Goal: Task Accomplishment & Management: Use online tool/utility

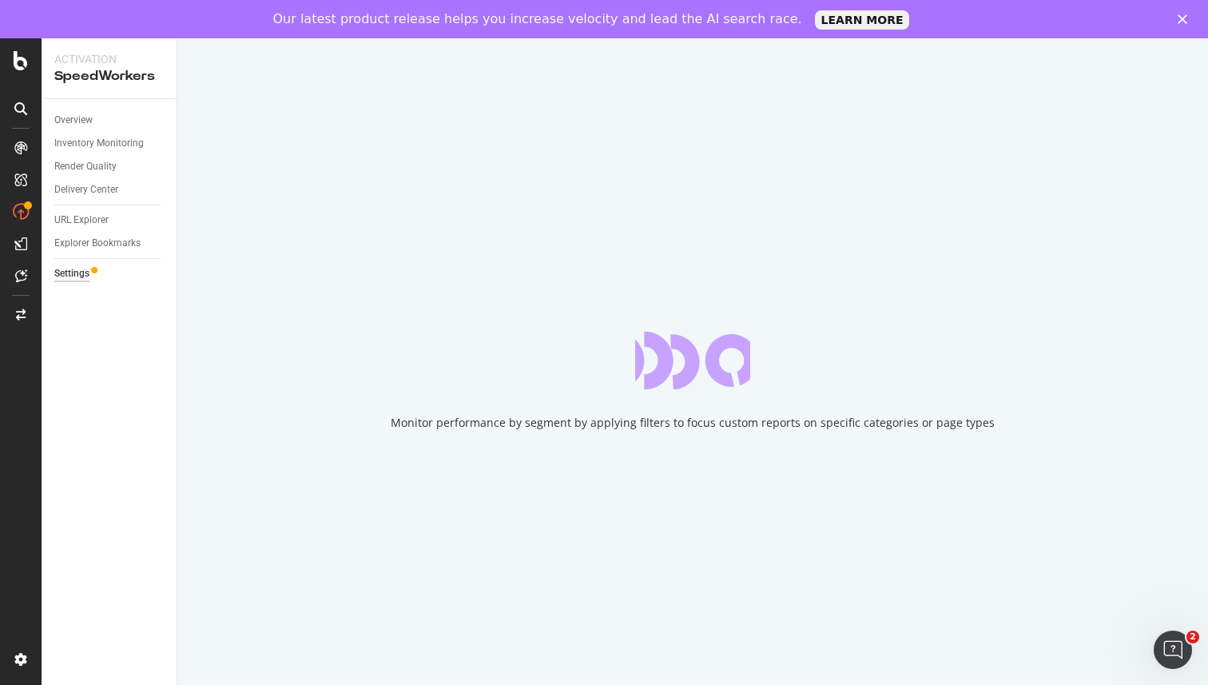
click at [1180, 22] on icon "Close" at bounding box center [1182, 19] width 10 height 10
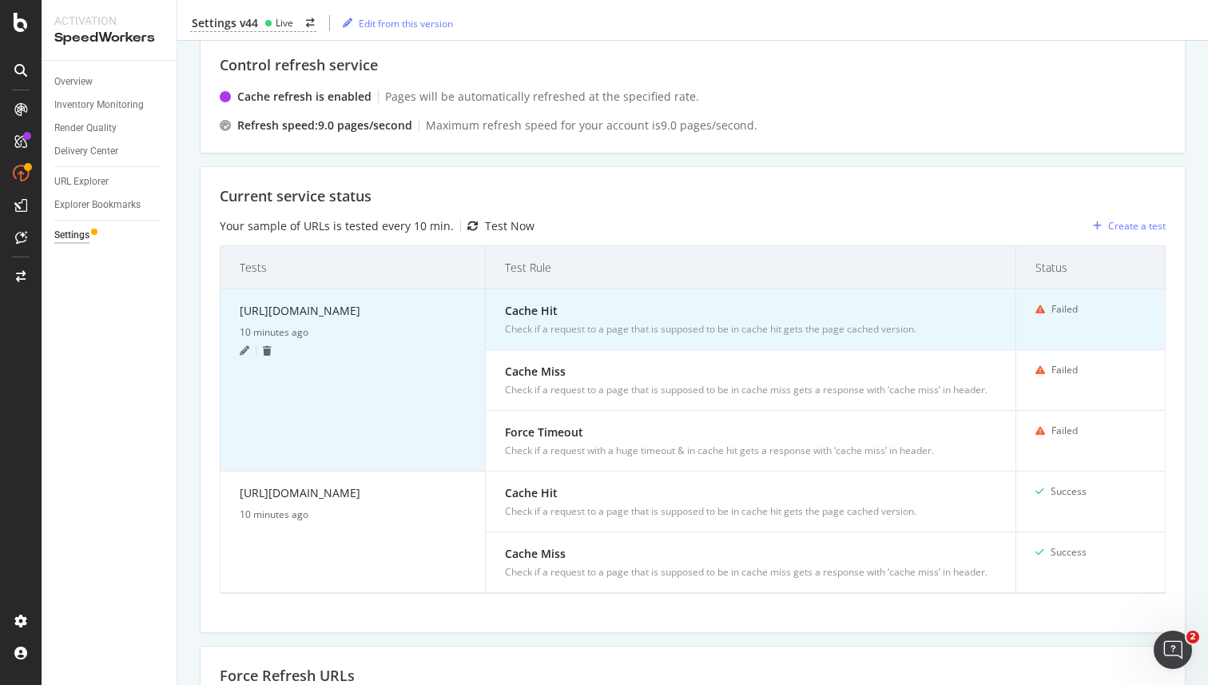
scroll to position [319, 0]
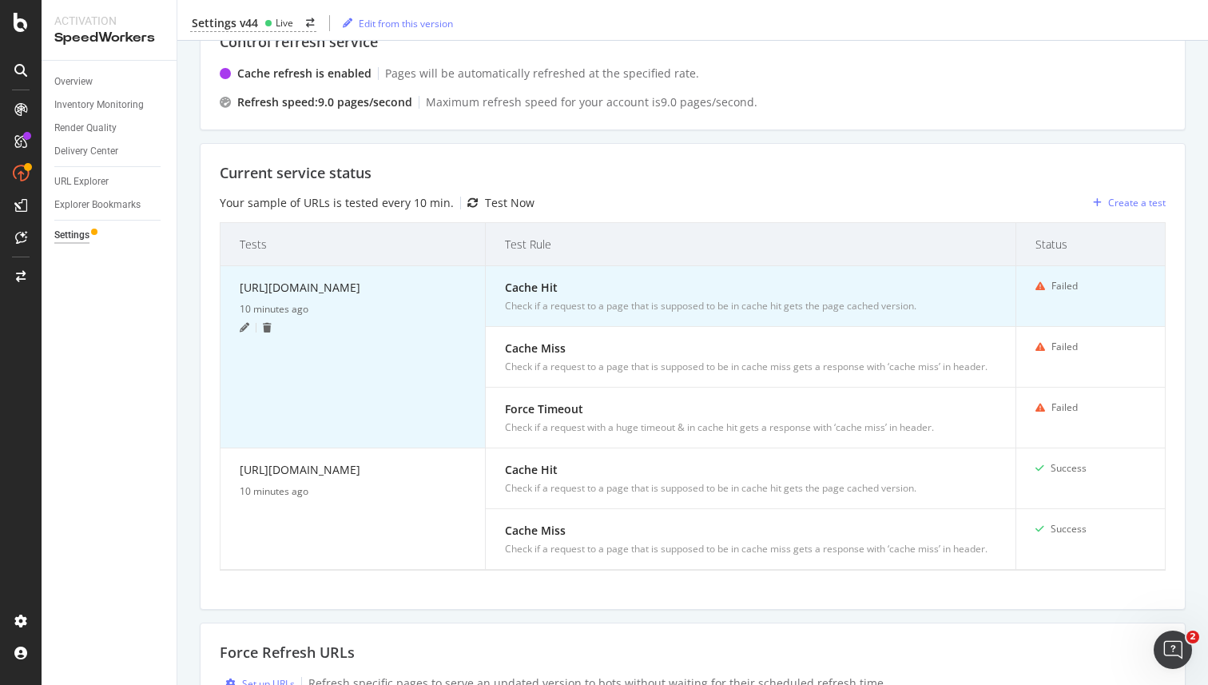
click at [317, 301] on div "[URL][DOMAIN_NAME]" at bounding box center [353, 290] width 226 height 23
copy div "[URL][DOMAIN_NAME]"
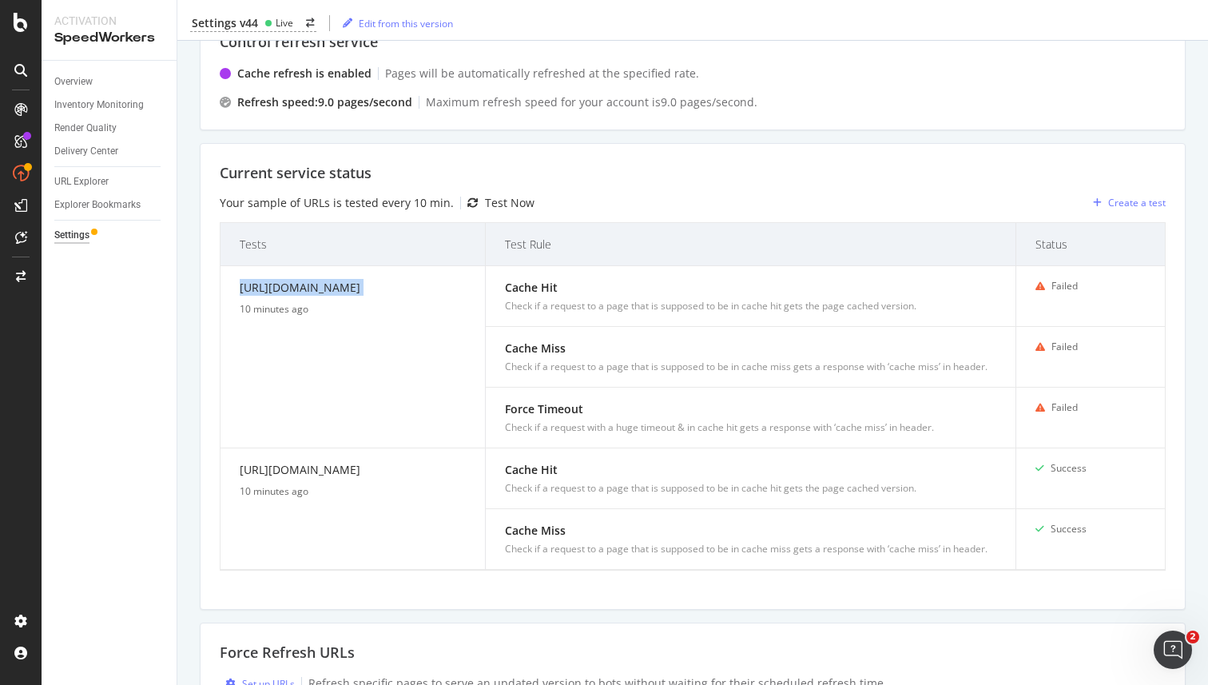
click at [681, 165] on div "Current service status" at bounding box center [693, 173] width 946 height 21
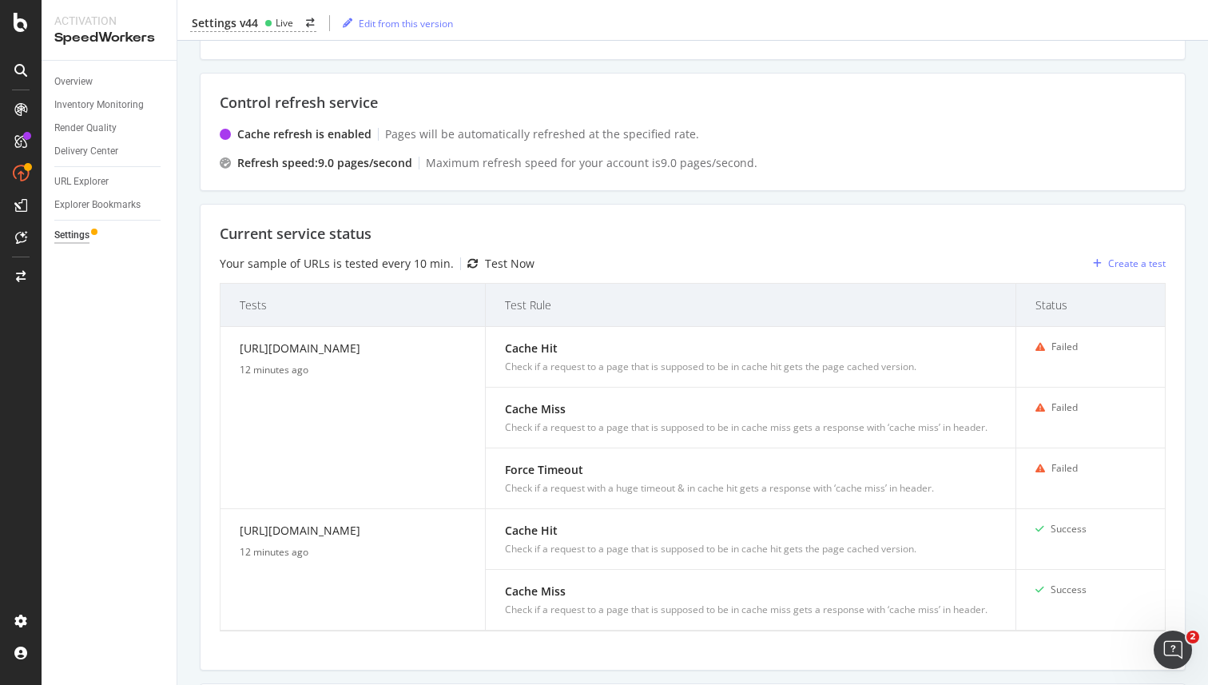
scroll to position [573, 0]
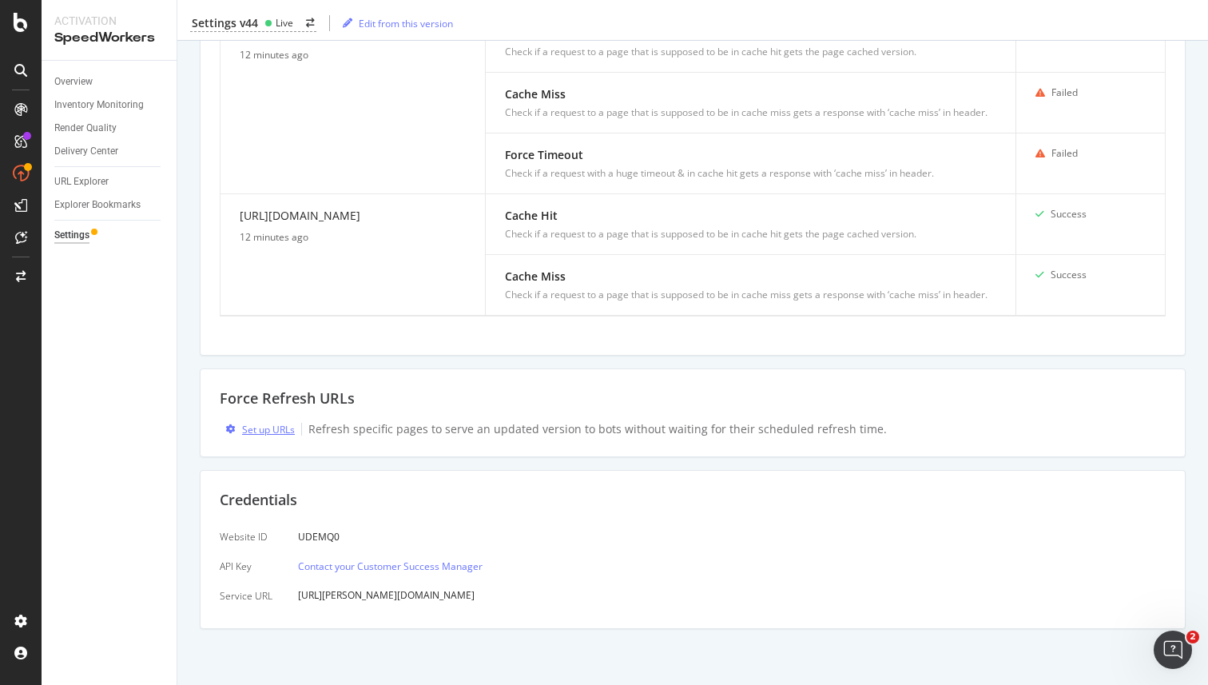
click at [262, 426] on div "Set up URLs" at bounding box center [268, 430] width 53 height 14
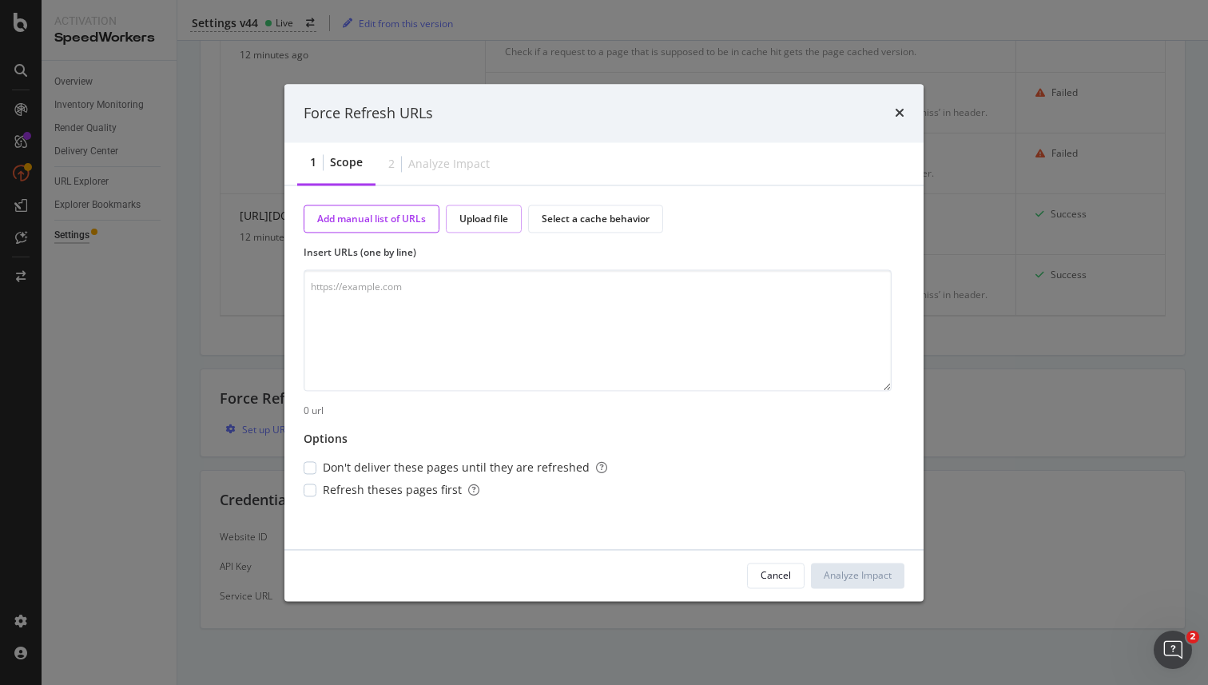
click at [477, 231] on div "Upload file" at bounding box center [484, 219] width 76 height 28
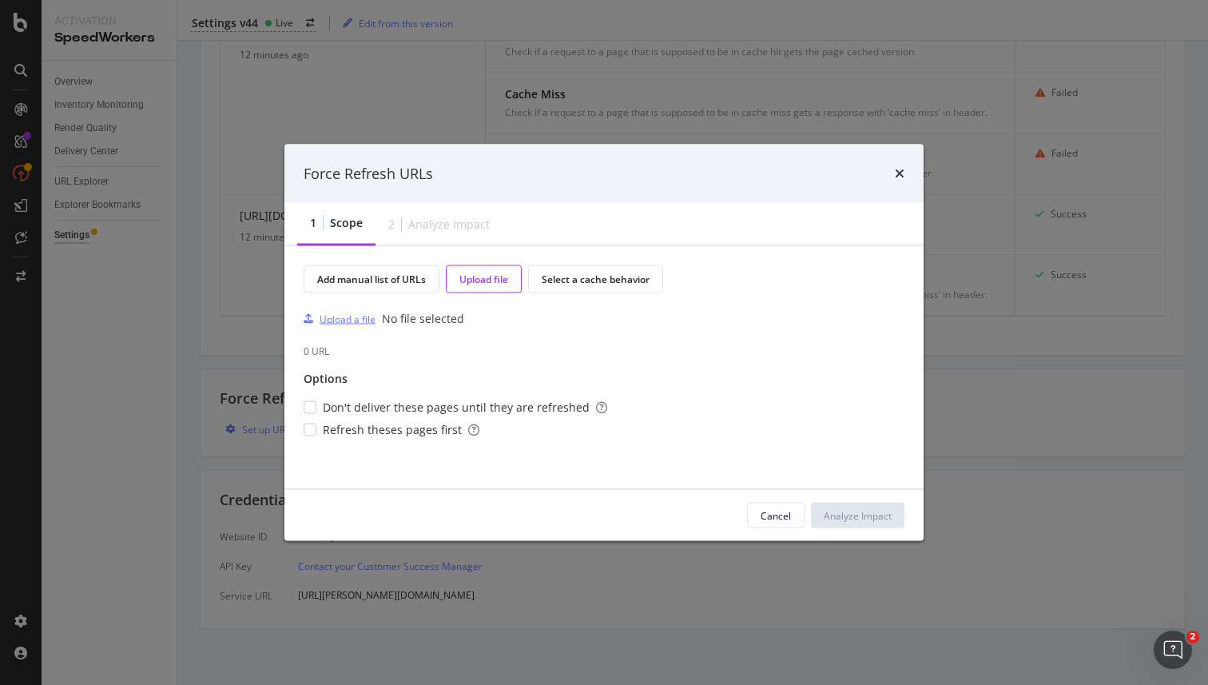
click at [355, 320] on div "Upload a file" at bounding box center [348, 319] width 56 height 14
click at [580, 279] on div "Select a cache behavior" at bounding box center [596, 279] width 108 height 14
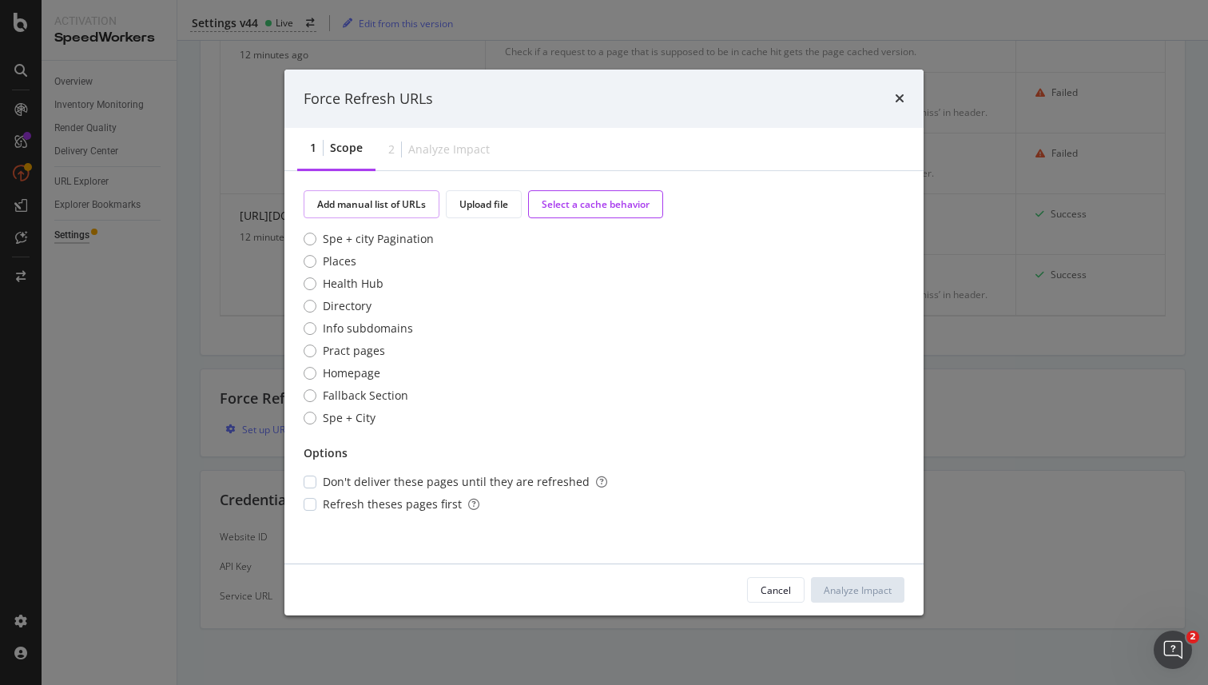
click at [395, 201] on div "Add manual list of URLs" at bounding box center [371, 204] width 109 height 14
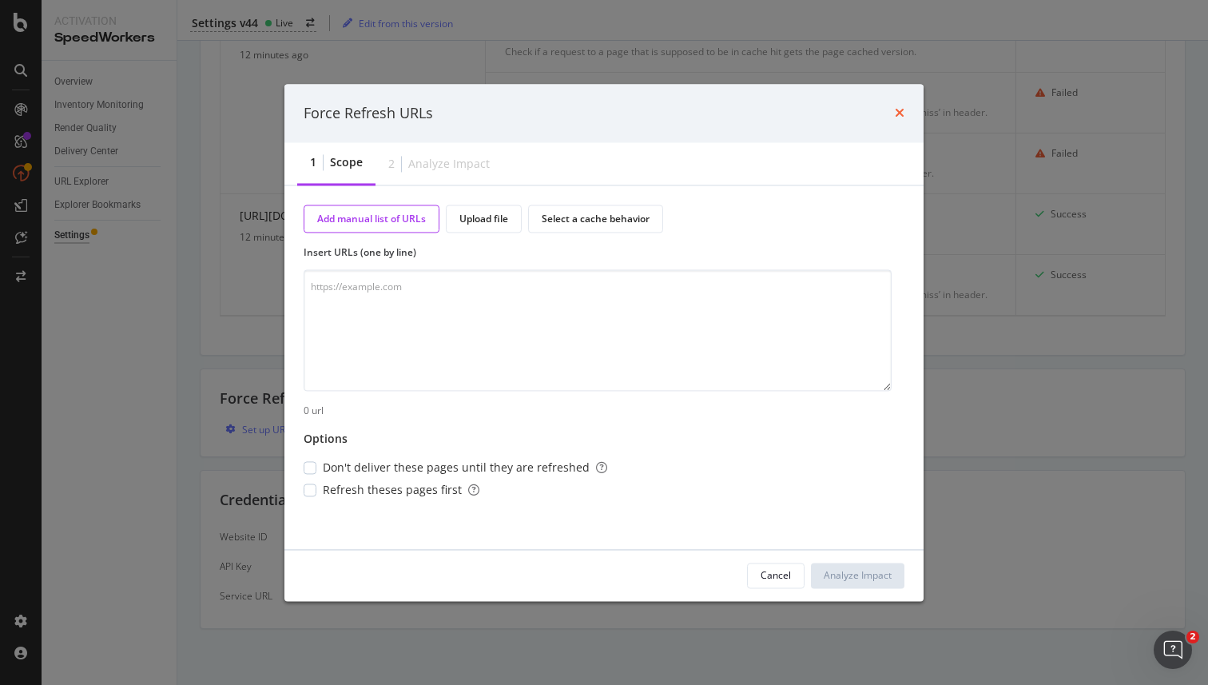
click at [897, 115] on icon "times" at bounding box center [900, 113] width 10 height 13
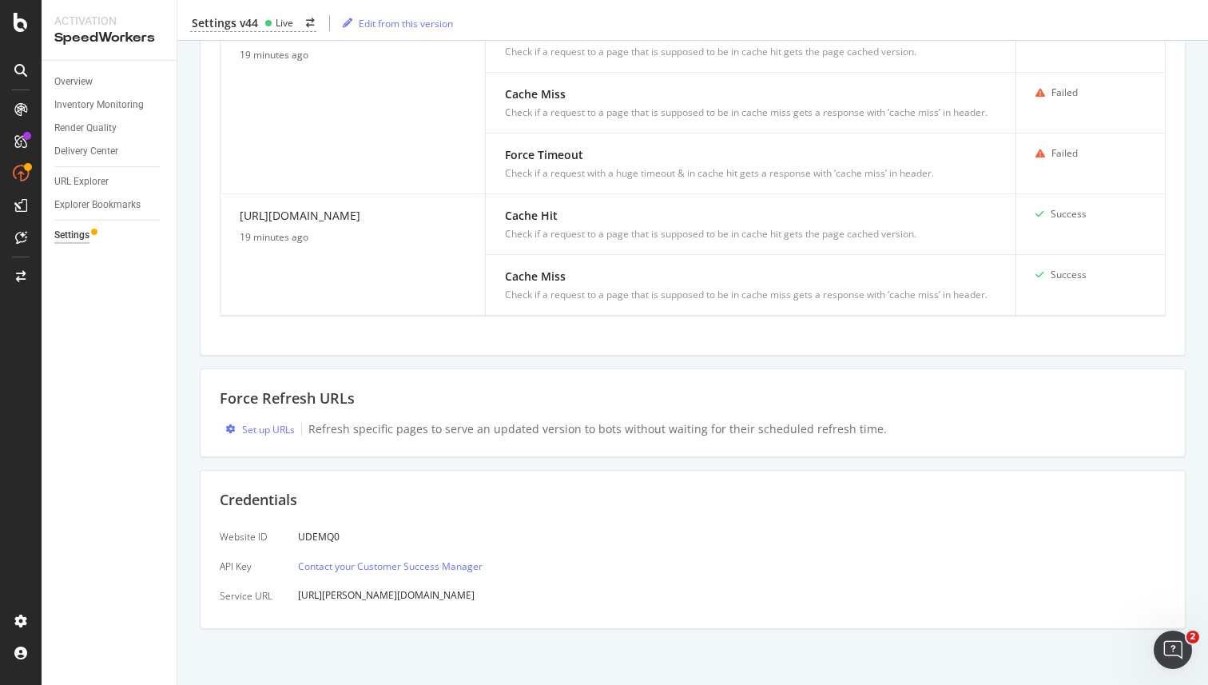
click at [515, 364] on div "Control delivery service Delivery is enabled Cached pages are delivered to sear…" at bounding box center [693, 141] width 986 height 976
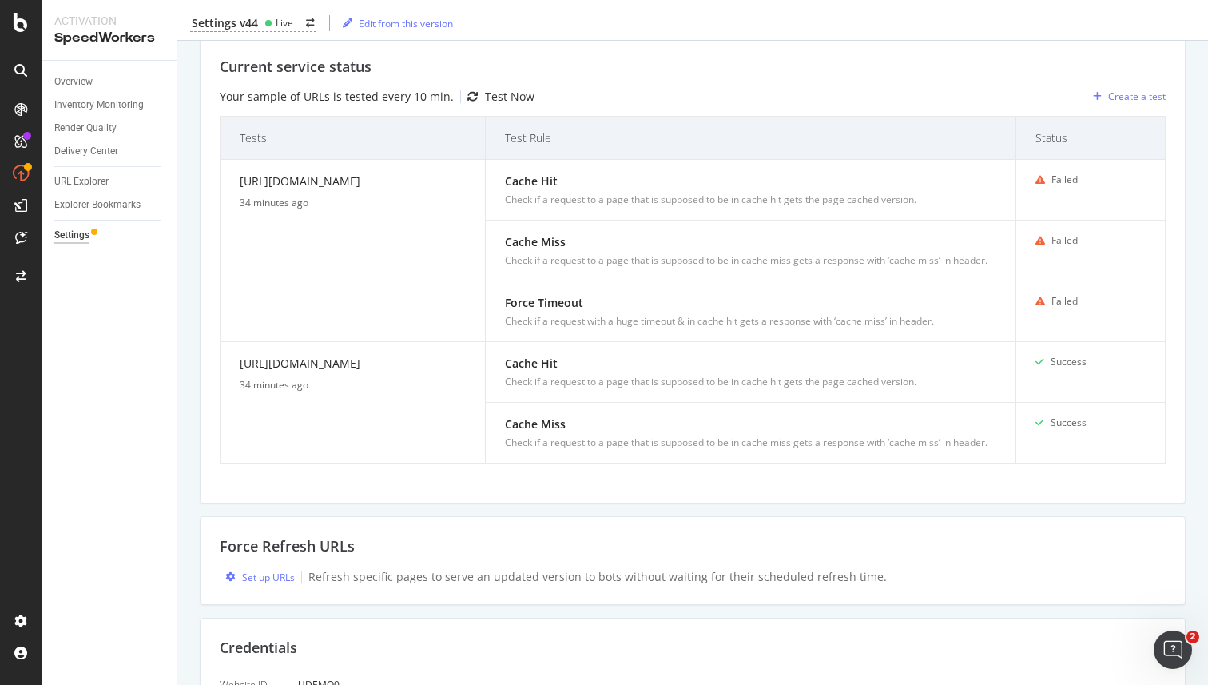
scroll to position [573, 0]
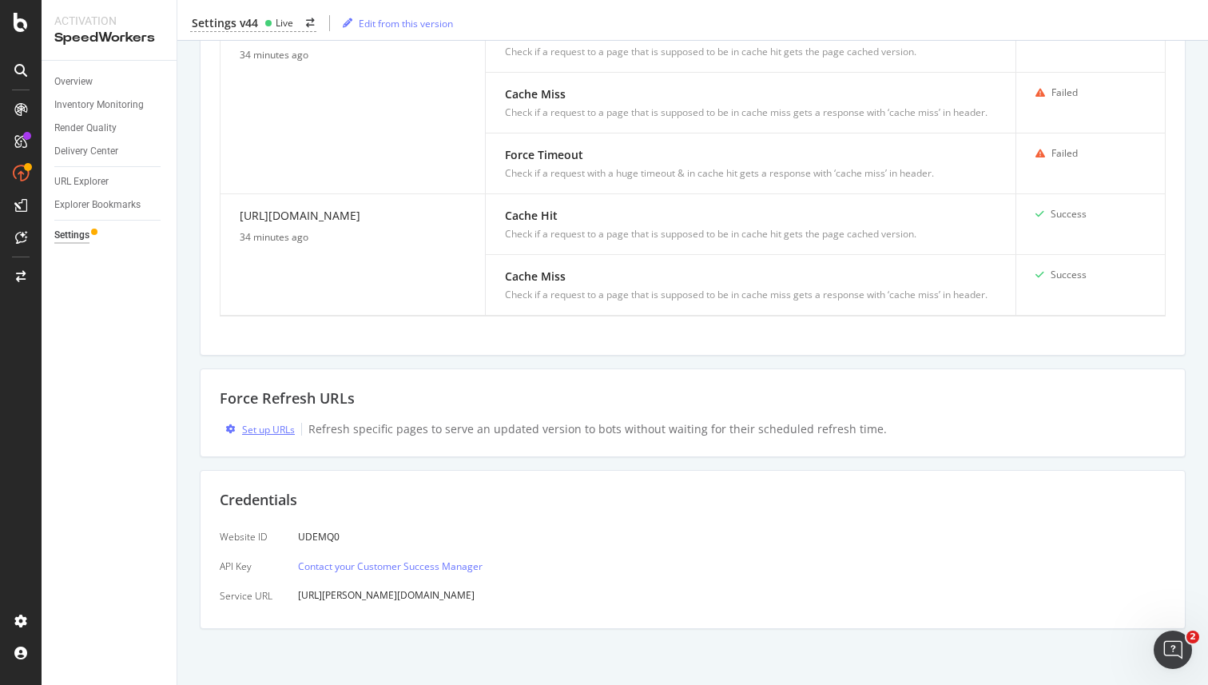
click at [276, 431] on div "Set up URLs" at bounding box center [268, 430] width 53 height 14
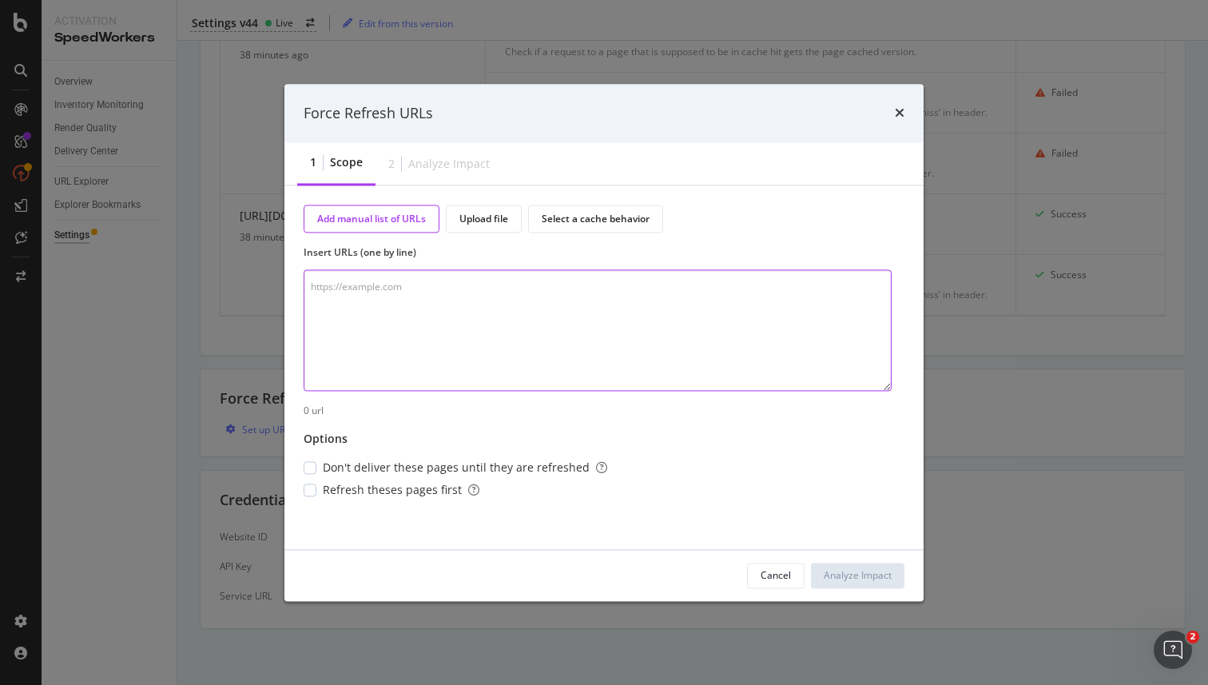
click at [463, 308] on textarea "modal" at bounding box center [598, 330] width 588 height 121
paste textarea "[URL][DOMAIN_NAME] [URL][DOMAIN_NAME] [URL][DOMAIN_NAME] [URL][DOMAIN_NAME] [UR…"
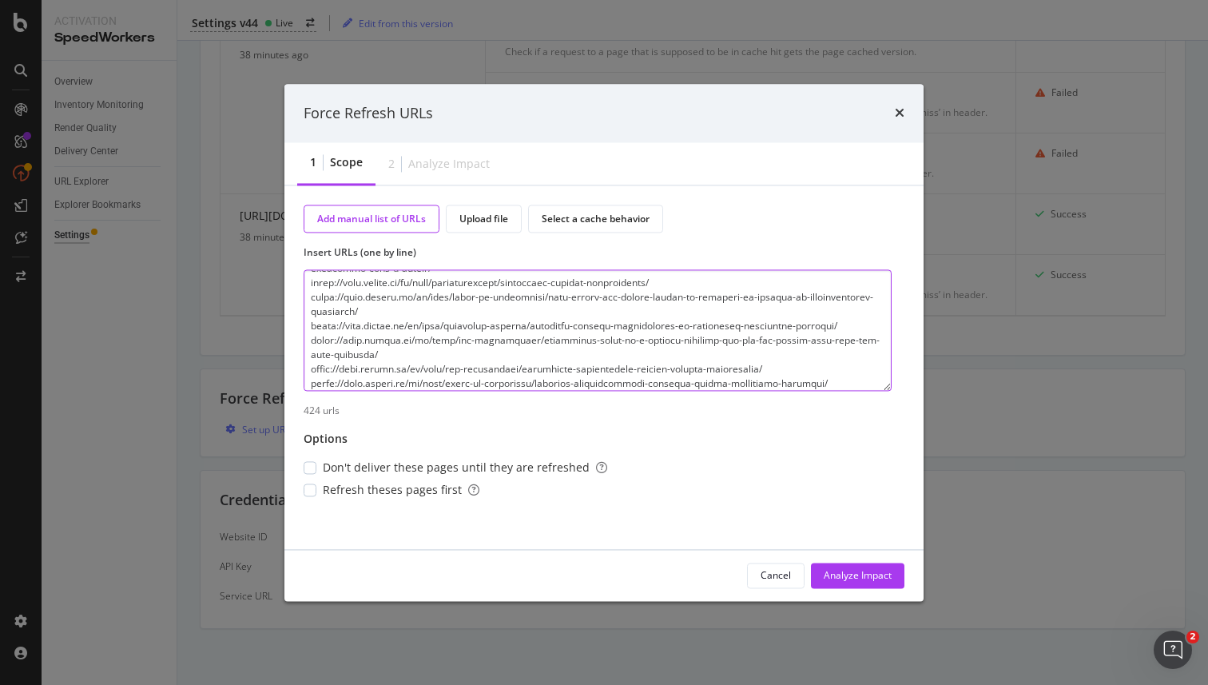
scroll to position [7348, 0]
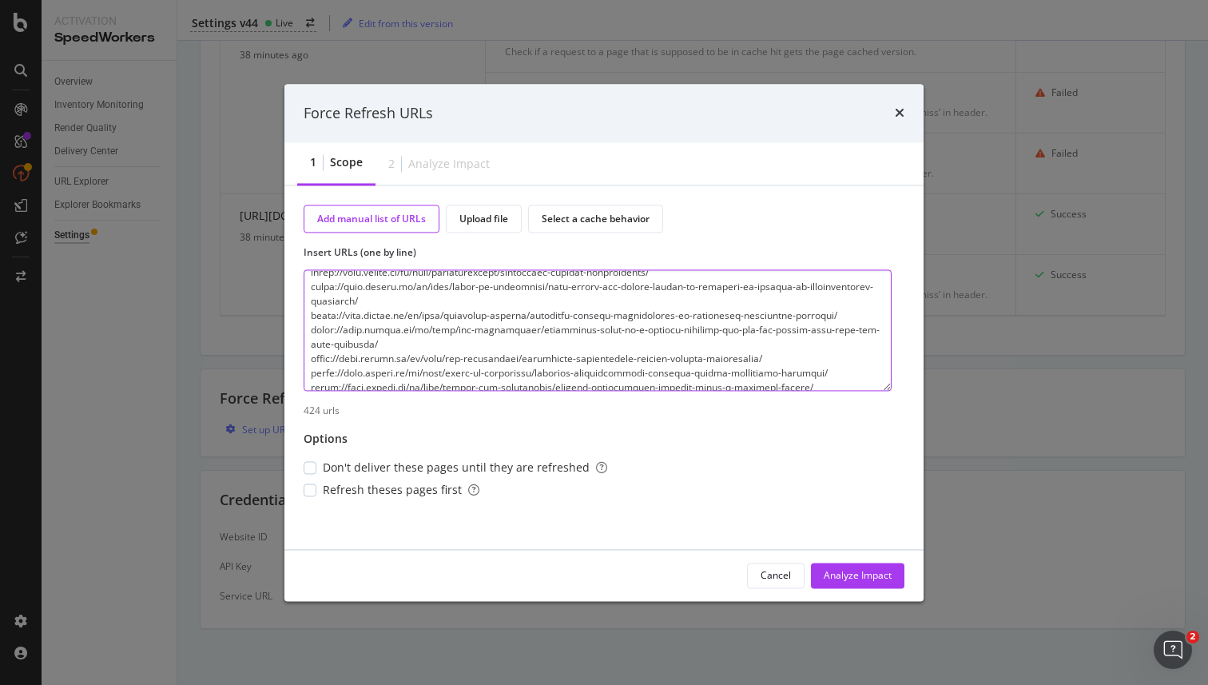
type textarea "[URL][DOMAIN_NAME] [URL][DOMAIN_NAME] [URL][DOMAIN_NAME] [URL][DOMAIN_NAME] [UR…"
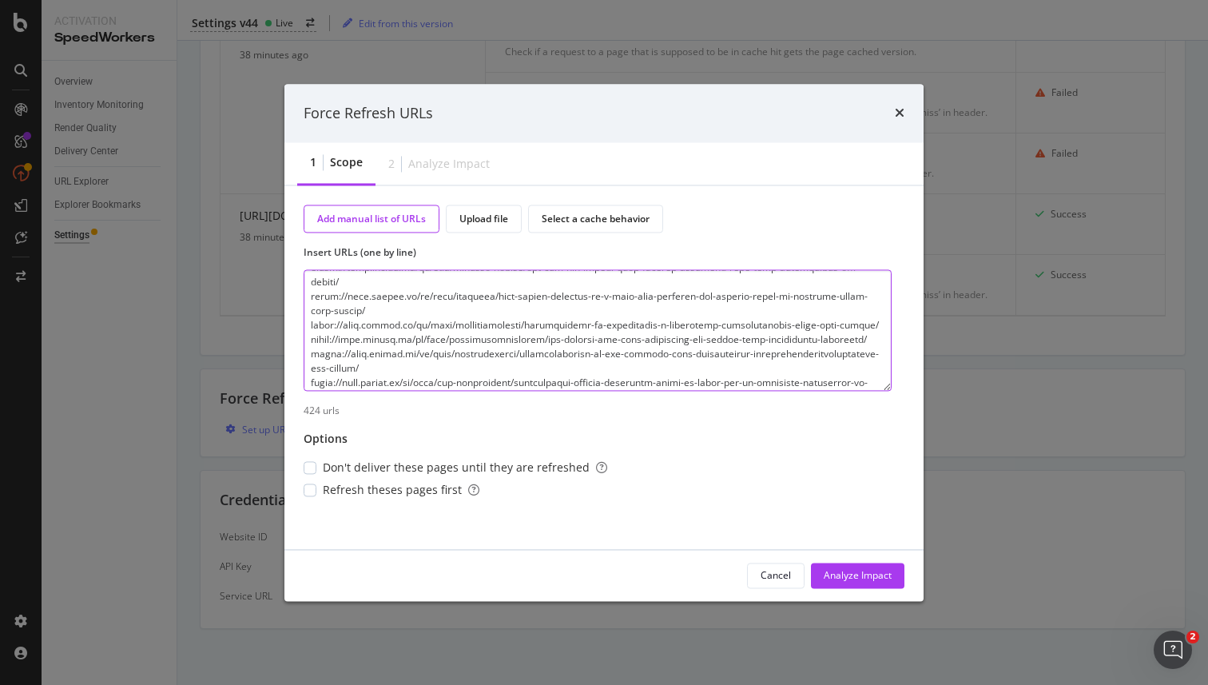
scroll to position [0, 0]
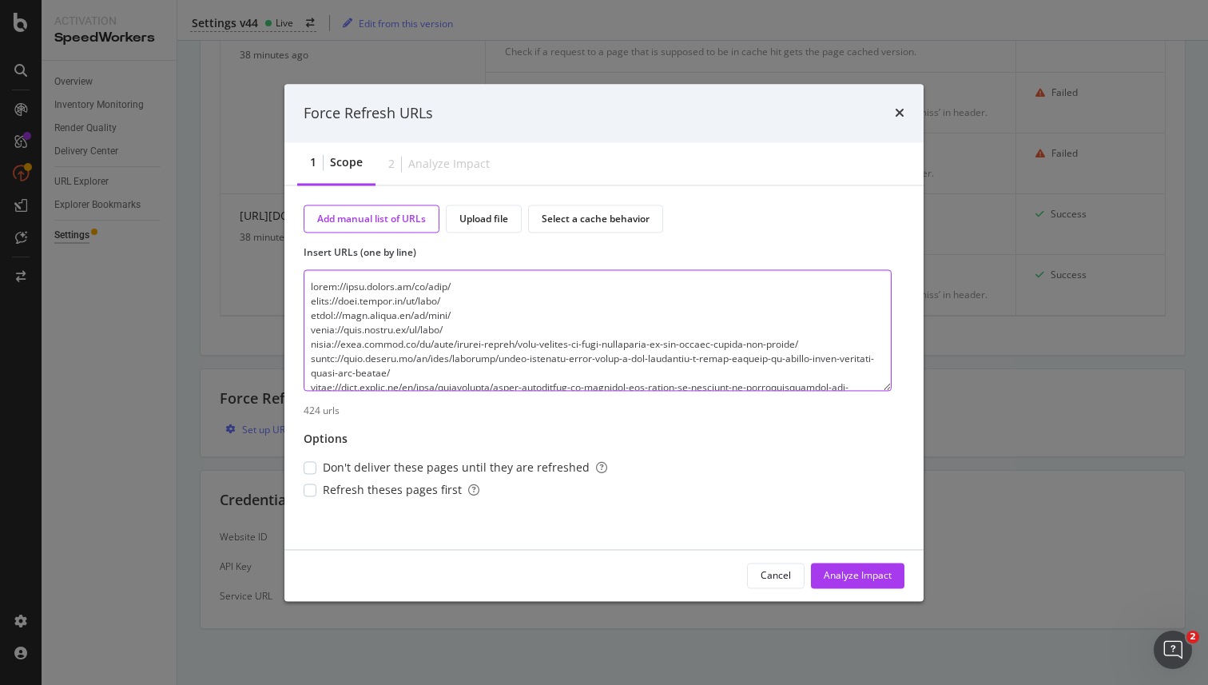
click at [510, 347] on textarea "modal" at bounding box center [598, 330] width 588 height 121
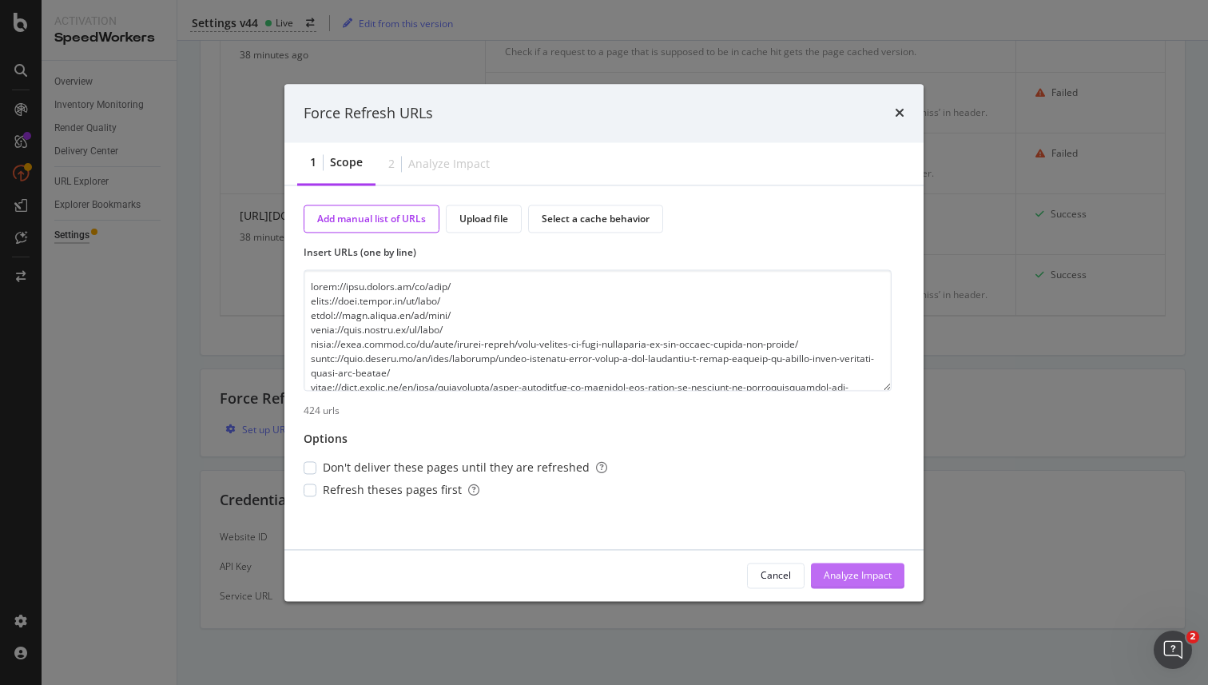
click at [842, 574] on div "Analyze Impact" at bounding box center [858, 575] width 68 height 14
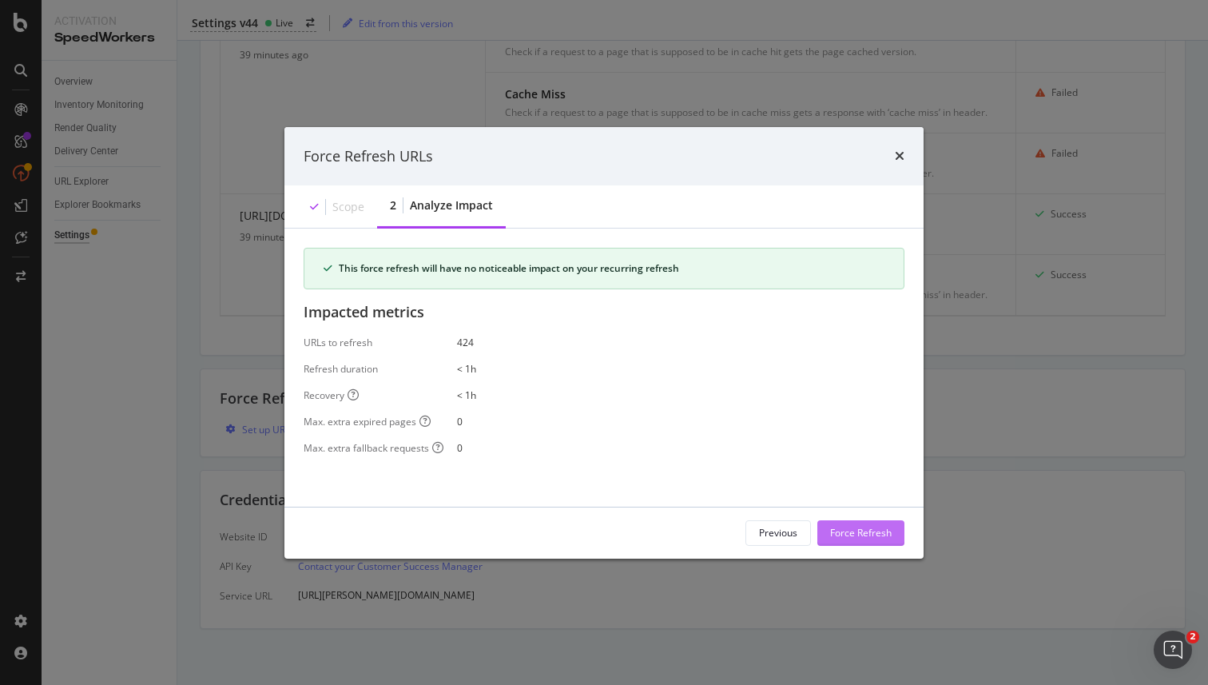
click at [848, 532] on div "Force Refresh" at bounding box center [861, 533] width 62 height 14
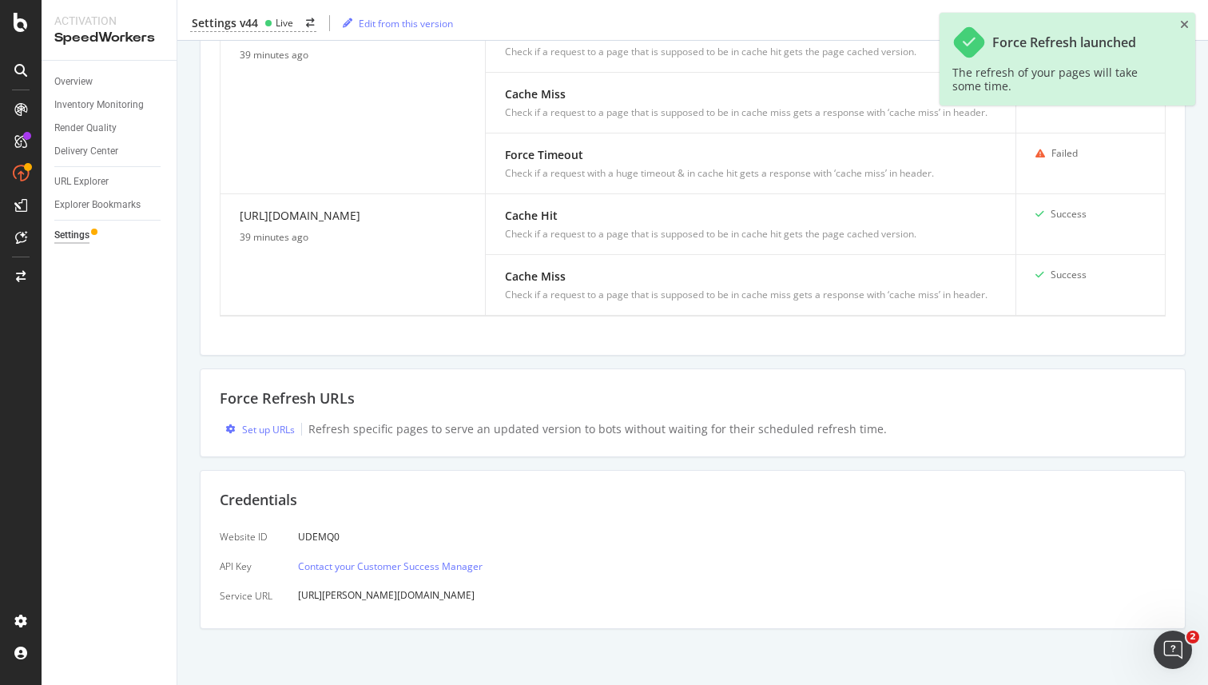
click at [193, 435] on div "Inventory Cache behaviors Quality Controls Control Center System alert: fails r…" at bounding box center [692, 96] width 1030 height 1177
click at [259, 435] on div "Set up URLs" at bounding box center [268, 430] width 53 height 14
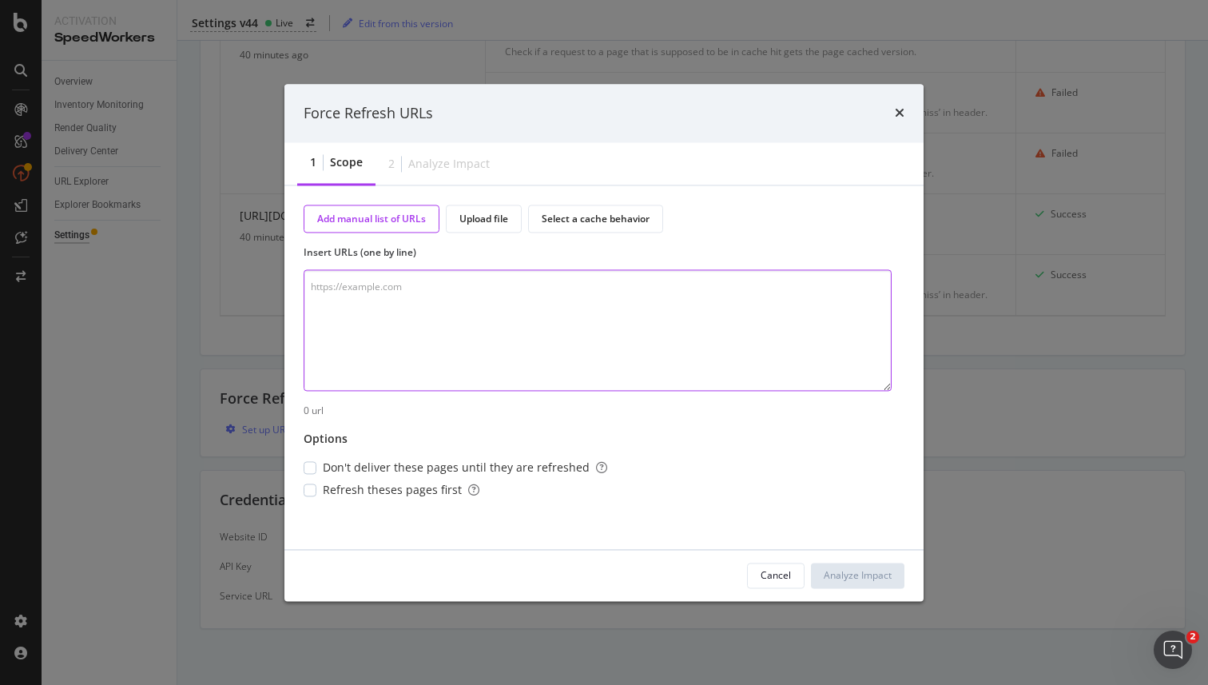
click at [594, 309] on textarea "modal" at bounding box center [598, 330] width 588 height 121
paste textarea "[URL][DOMAIN_NAME] [URL][DOMAIN_NAME] [URL][DOMAIN_NAME] [URL][DOMAIN_NAME] [UR…"
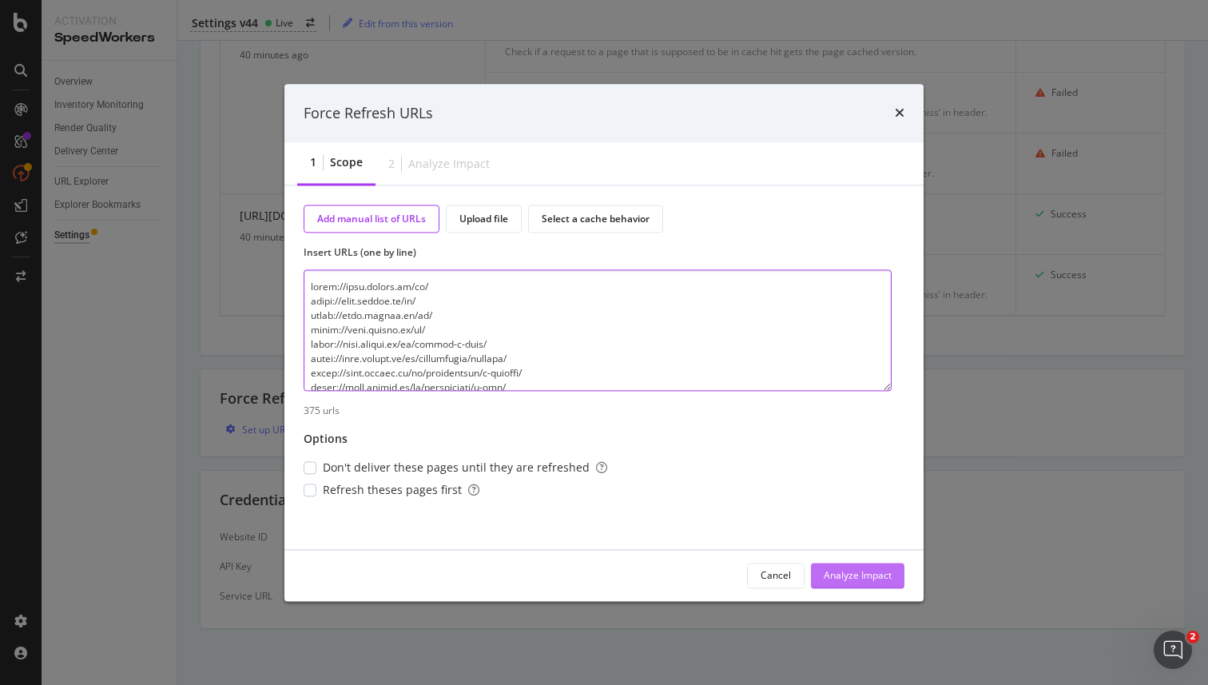
type textarea "[URL][DOMAIN_NAME] [URL][DOMAIN_NAME] [URL][DOMAIN_NAME] [URL][DOMAIN_NAME] [UR…"
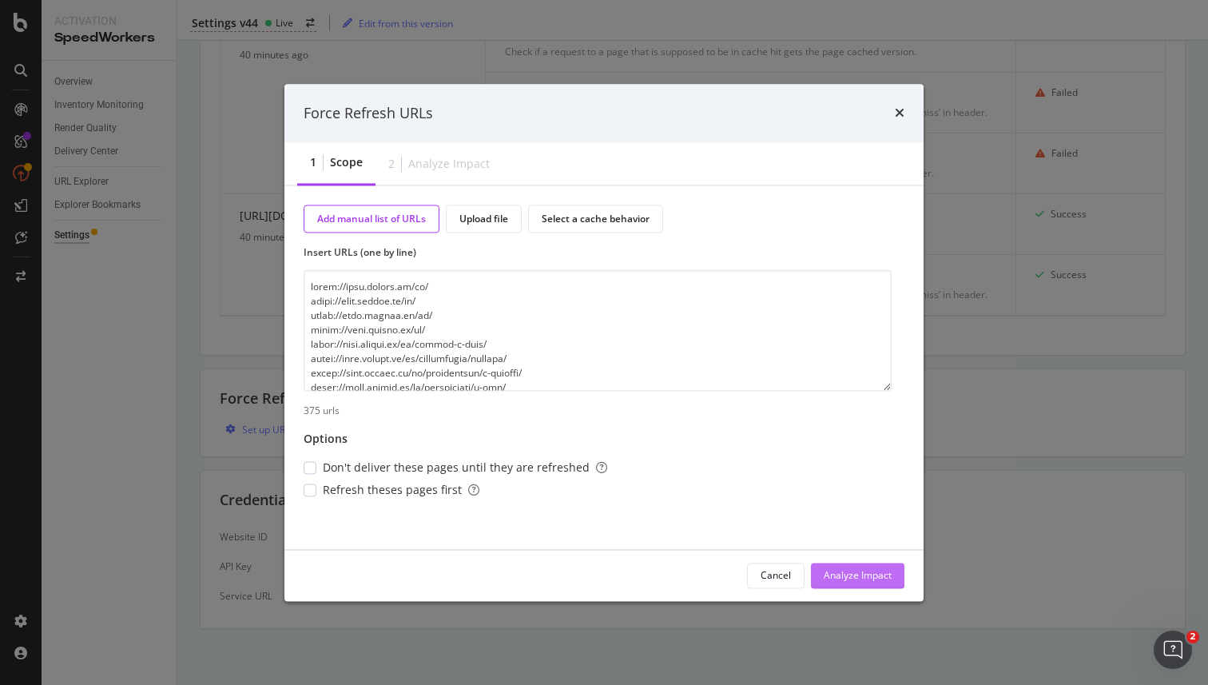
click at [852, 569] on div "Analyze Impact" at bounding box center [858, 575] width 68 height 14
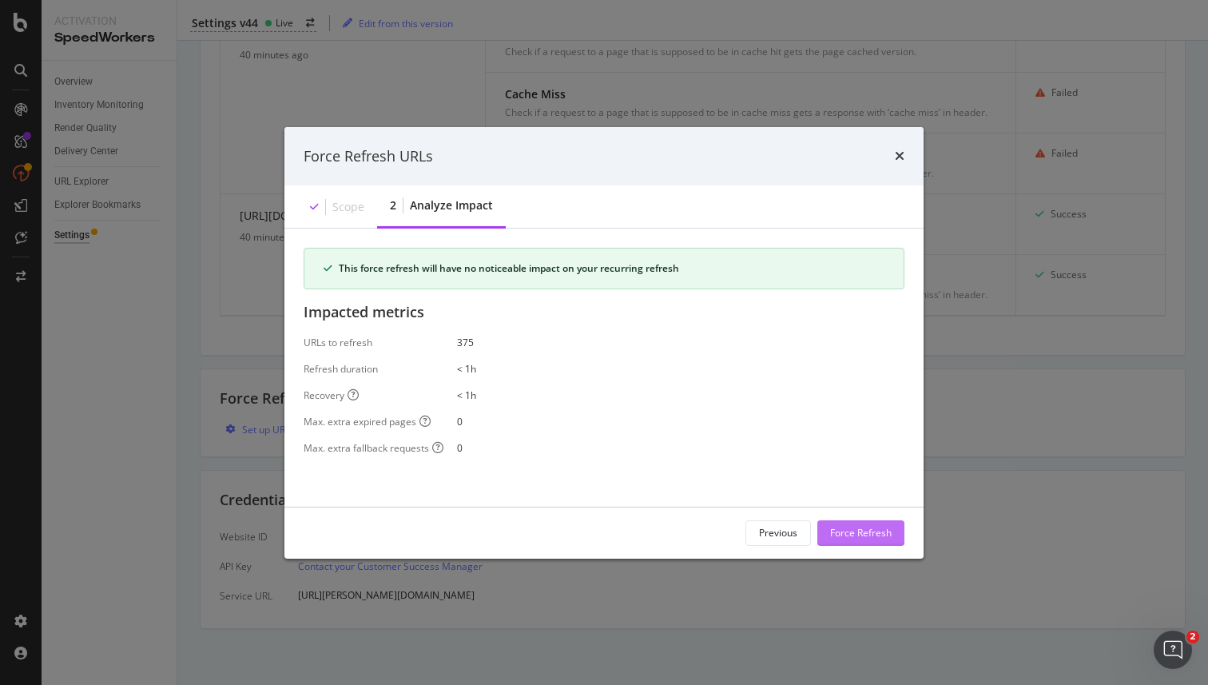
click at [867, 529] on div "Force Refresh" at bounding box center [861, 533] width 62 height 14
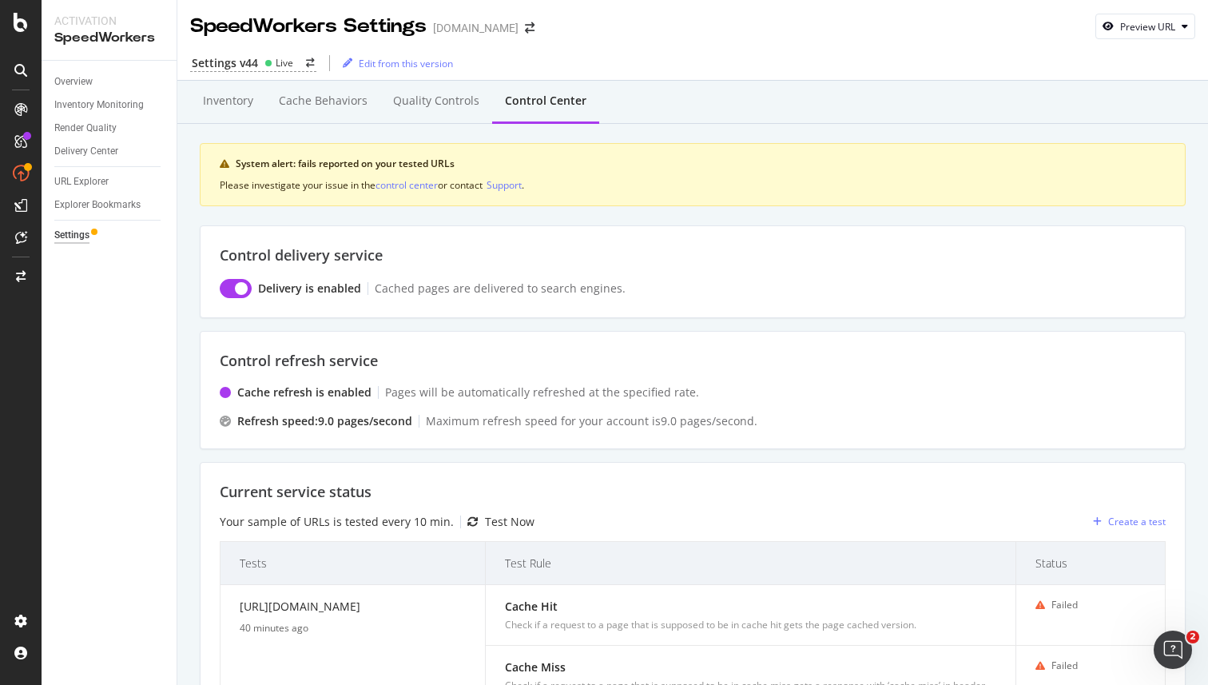
click at [294, 163] on div "System alert: fails reported on your tested URLs" at bounding box center [701, 164] width 930 height 14
click at [311, 163] on div "System alert: fails reported on your tested URLs" at bounding box center [701, 164] width 930 height 14
drag, startPoint x: 297, startPoint y: 163, endPoint x: 450, endPoint y: 163, distance: 152.6
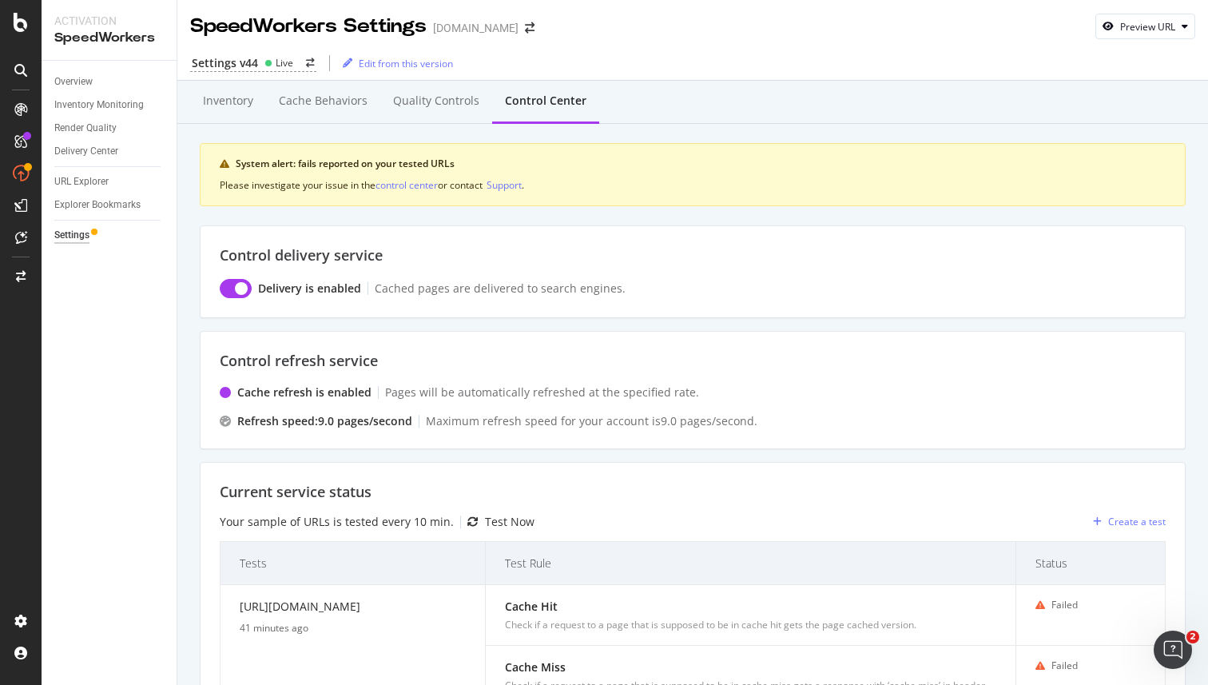
click at [451, 164] on div "System alert: fails reported on your tested URLs" at bounding box center [701, 164] width 930 height 14
drag, startPoint x: 463, startPoint y: 167, endPoint x: 232, endPoint y: 163, distance: 230.1
click at [232, 163] on div "System alert: fails reported on your tested URLs" at bounding box center [693, 164] width 946 height 14
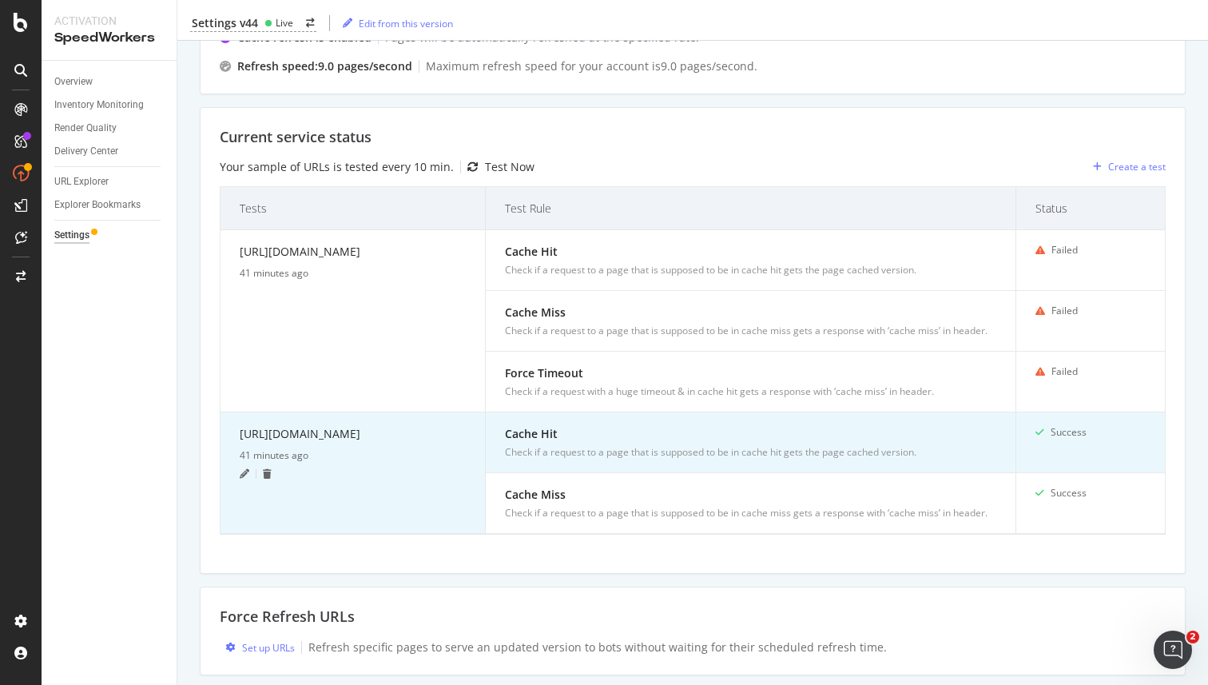
scroll to position [351, 0]
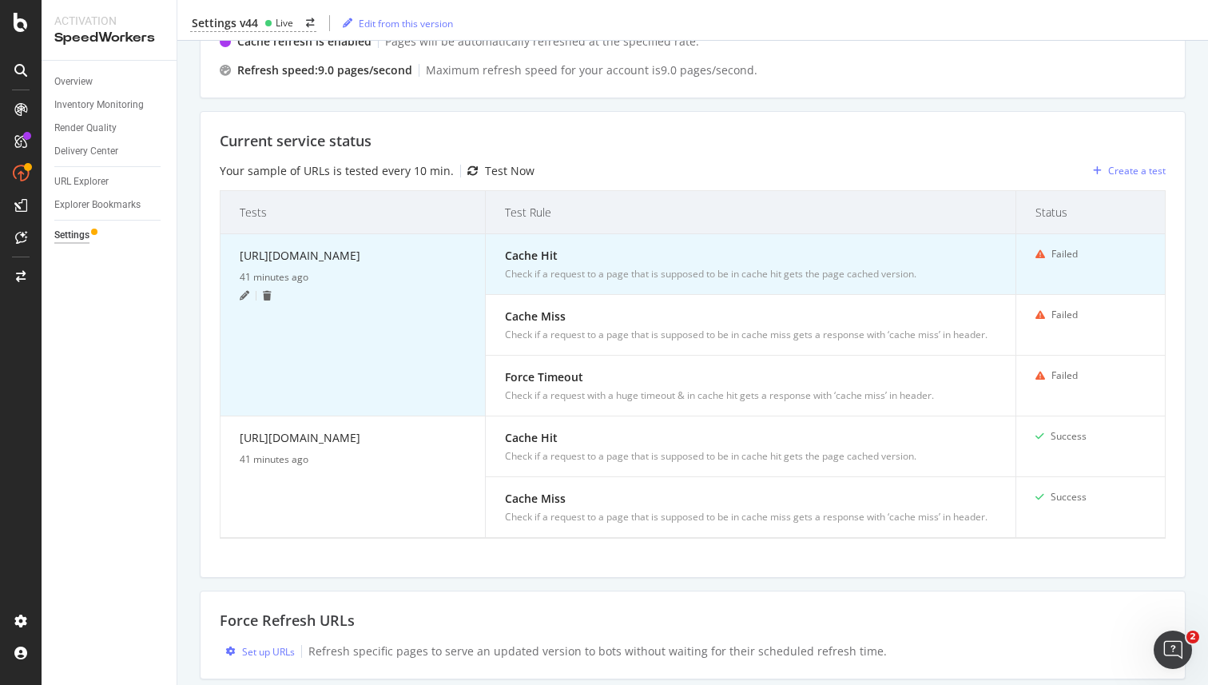
click at [268, 300] on icon at bounding box center [267, 296] width 9 height 10
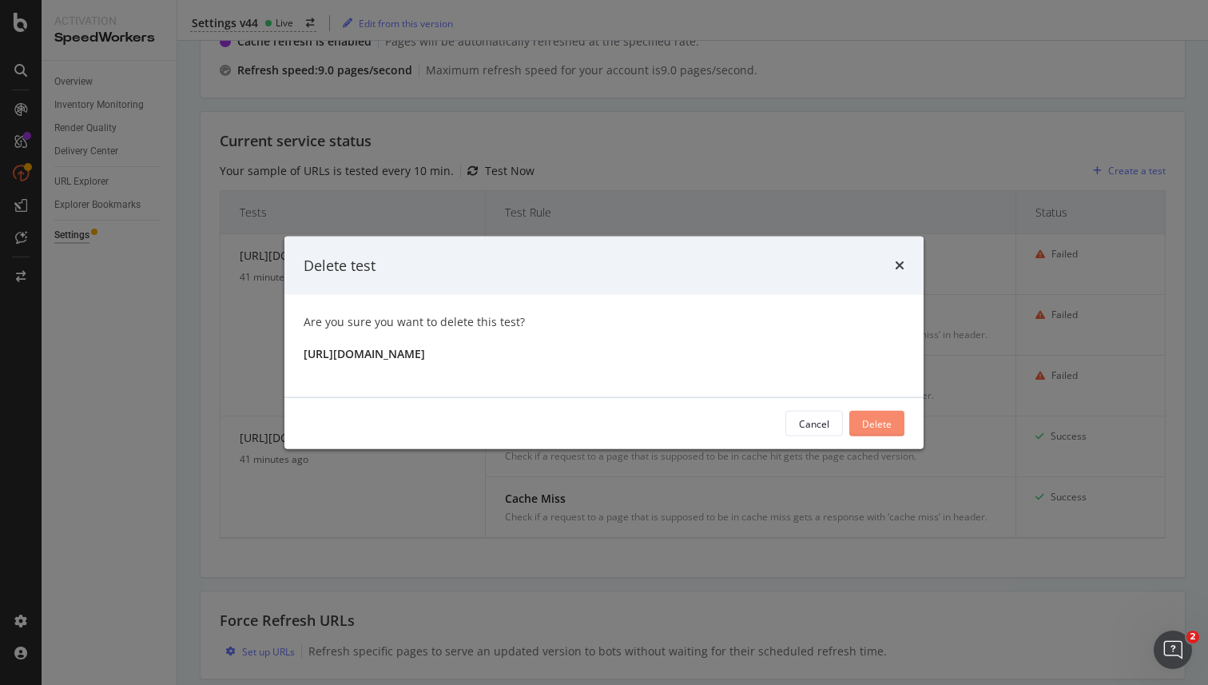
click at [896, 423] on button "Delete" at bounding box center [876, 424] width 55 height 26
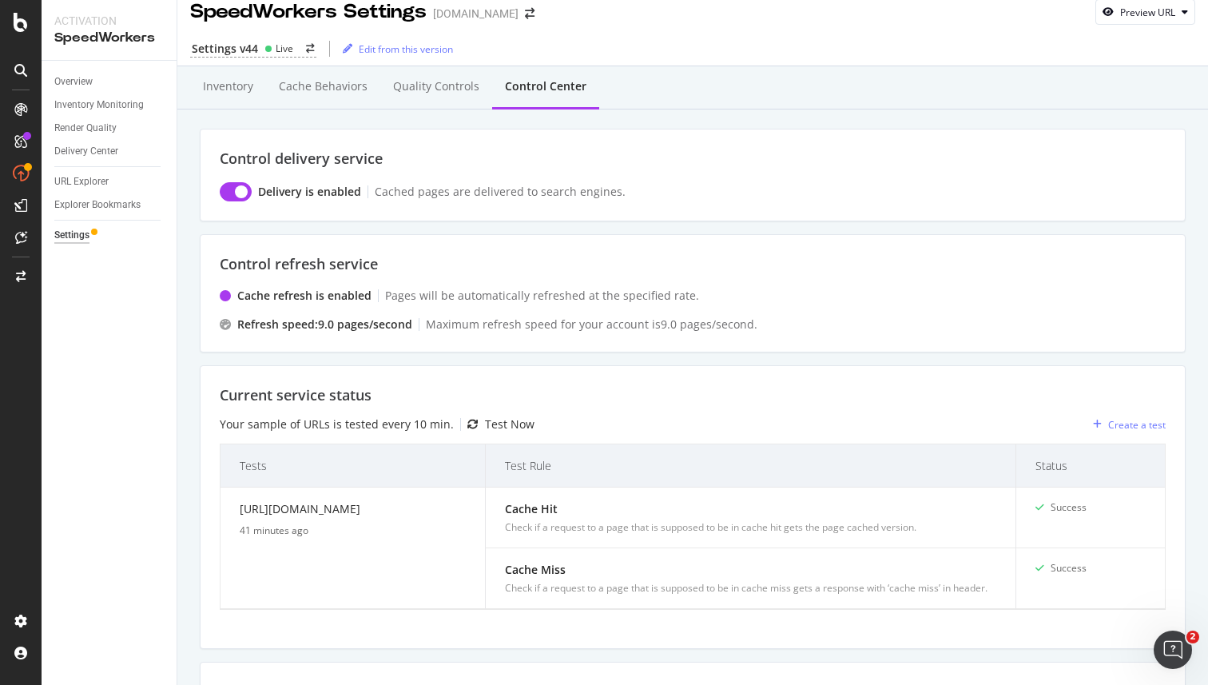
scroll to position [0, 0]
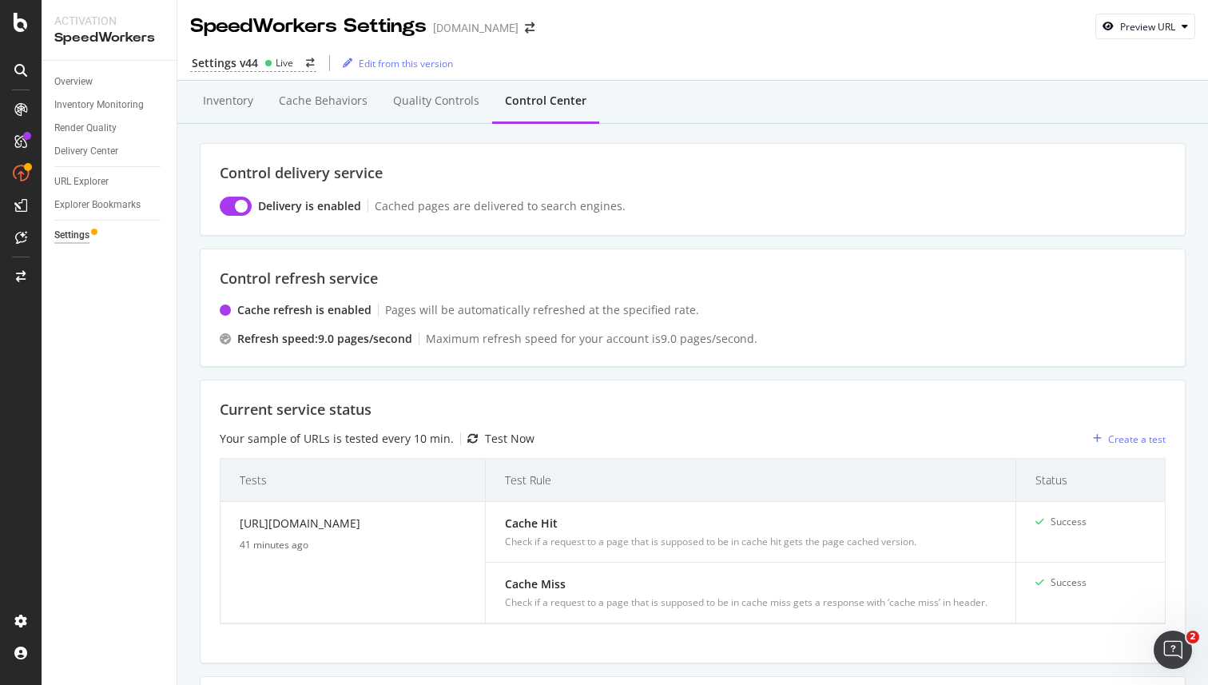
click at [193, 319] on div "Inventory Cache behaviors Quality Controls Control Center Control delivery serv…" at bounding box center [692, 537] width 1030 height 912
click at [244, 66] on div "Settings v44" at bounding box center [225, 63] width 66 height 16
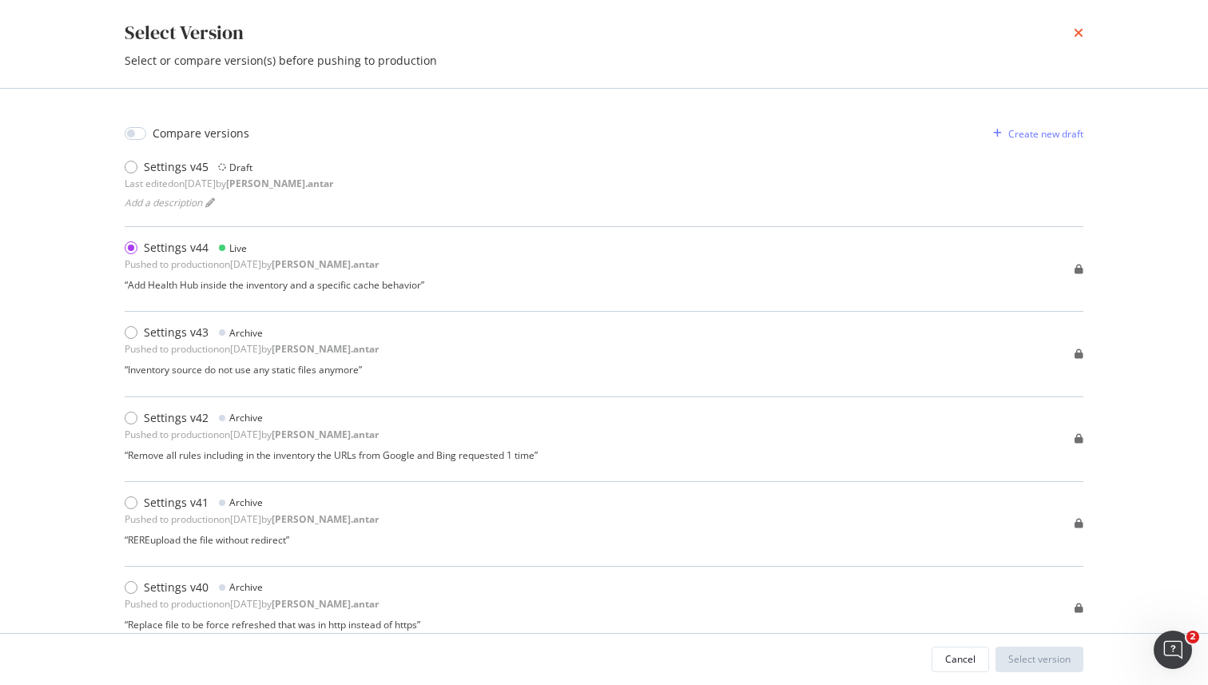
click at [1077, 36] on icon "times" at bounding box center [1079, 32] width 10 height 13
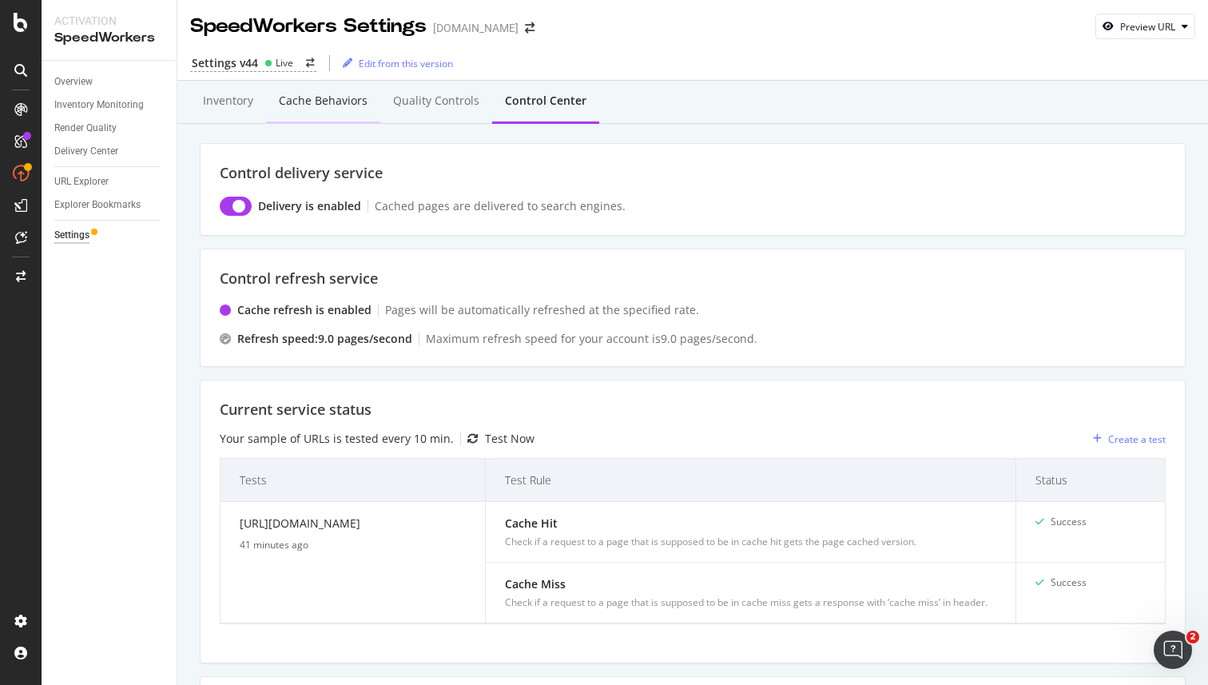
click at [353, 98] on div "Cache behaviors" at bounding box center [323, 101] width 89 height 16
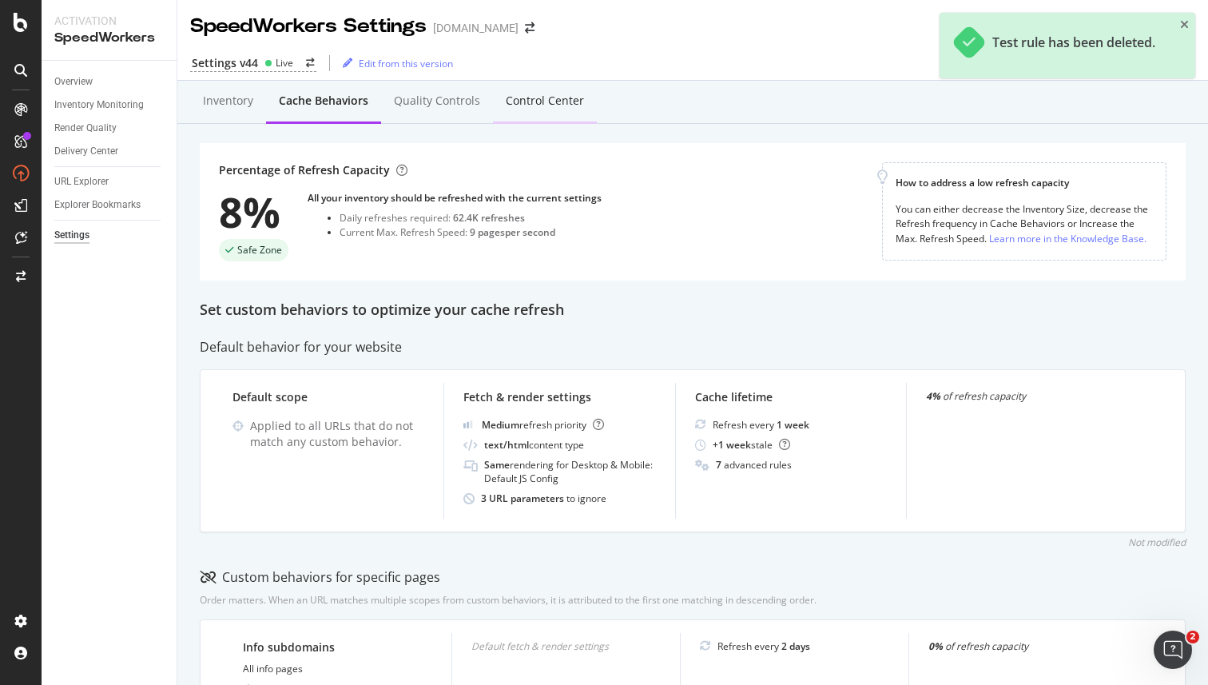
click at [522, 110] on div "Control Center" at bounding box center [545, 102] width 104 height 44
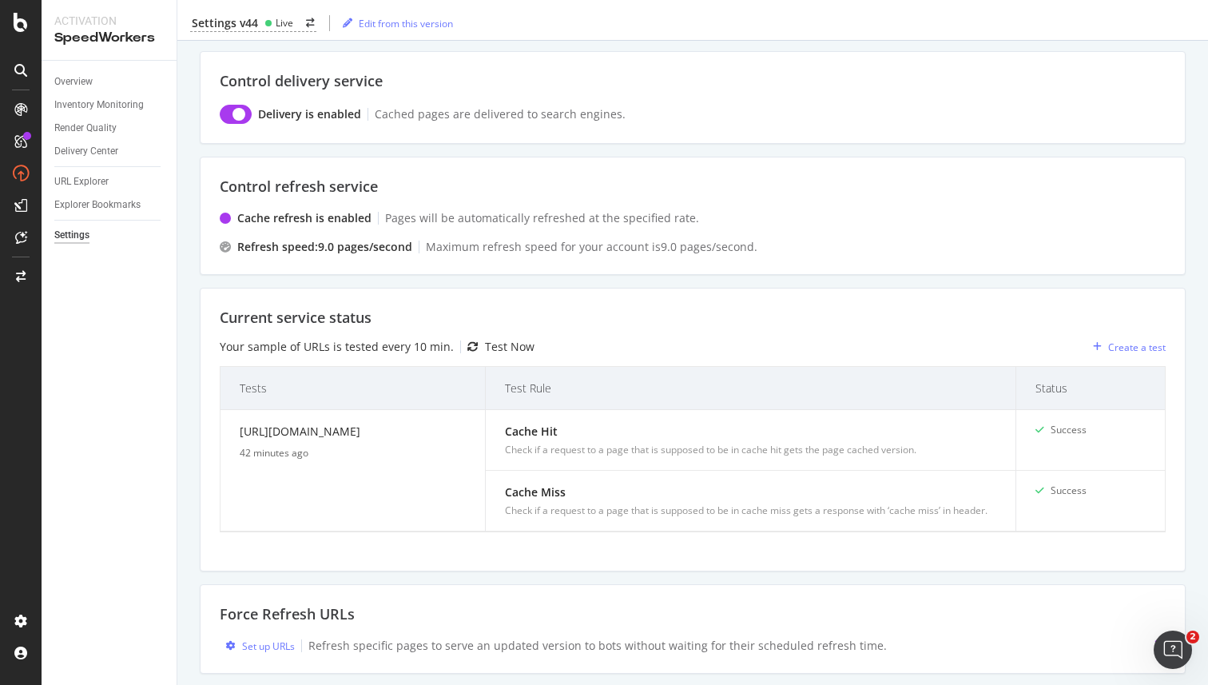
scroll to position [308, 0]
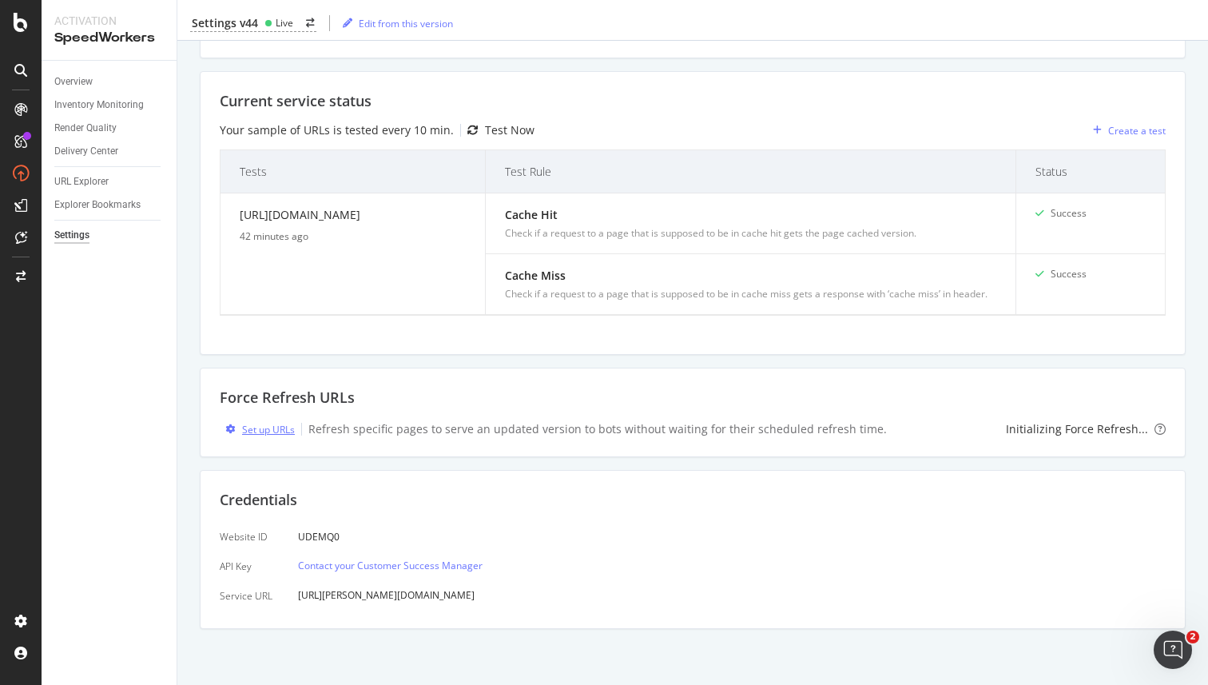
click at [264, 429] on div "Set up URLs" at bounding box center [268, 430] width 53 height 14
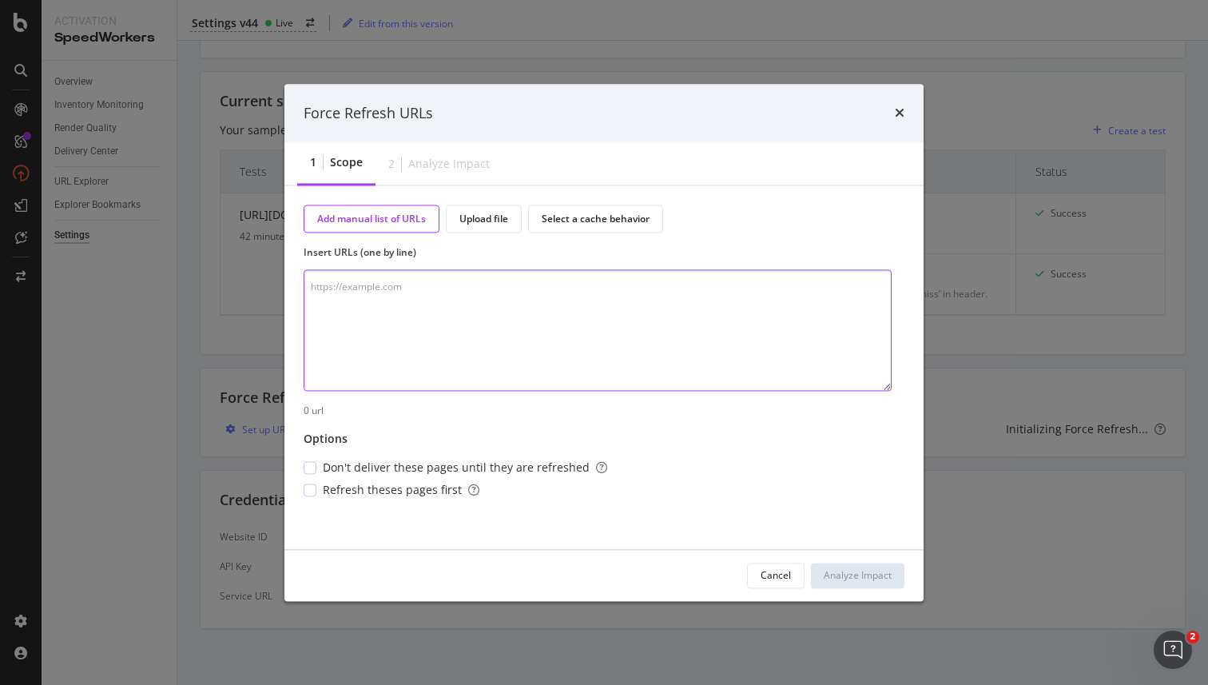
click at [447, 346] on textarea "modal" at bounding box center [598, 330] width 588 height 121
paste textarea "[URL][DOMAIN_NAME] 0 [DATE] 06:04 +00:00 [URL][DOMAIN_NAME] 0 [DATE] 06:06 +00:…"
type textarea "[URL][DOMAIN_NAME] 0 [DATE] 06:04 +00:00 [URL][DOMAIN_NAME] 0 [DATE] 06:06 +00:…"
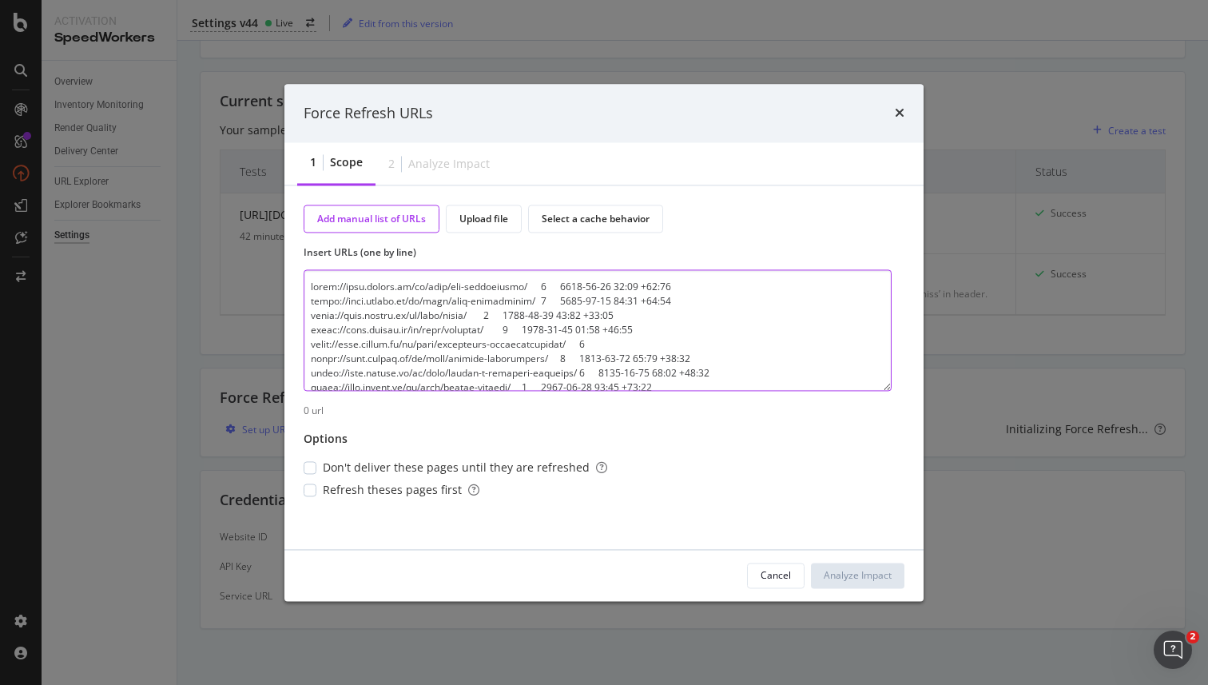
scroll to position [910, 0]
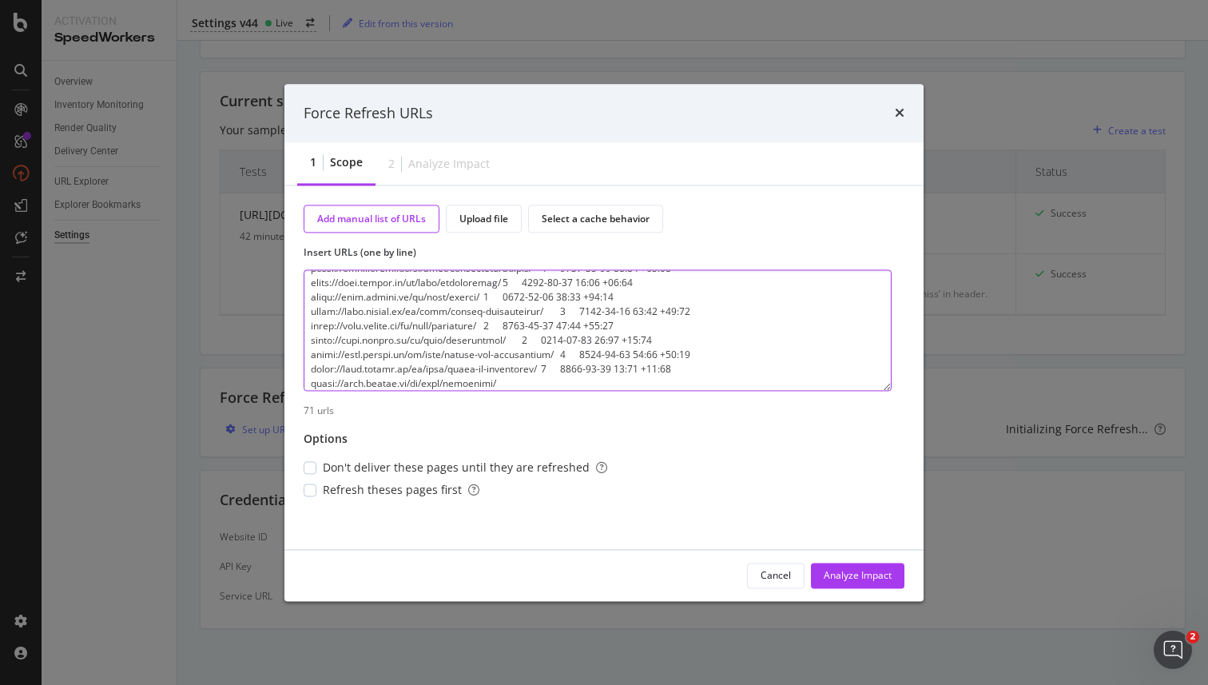
click at [464, 341] on textarea "modal" at bounding box center [598, 330] width 588 height 121
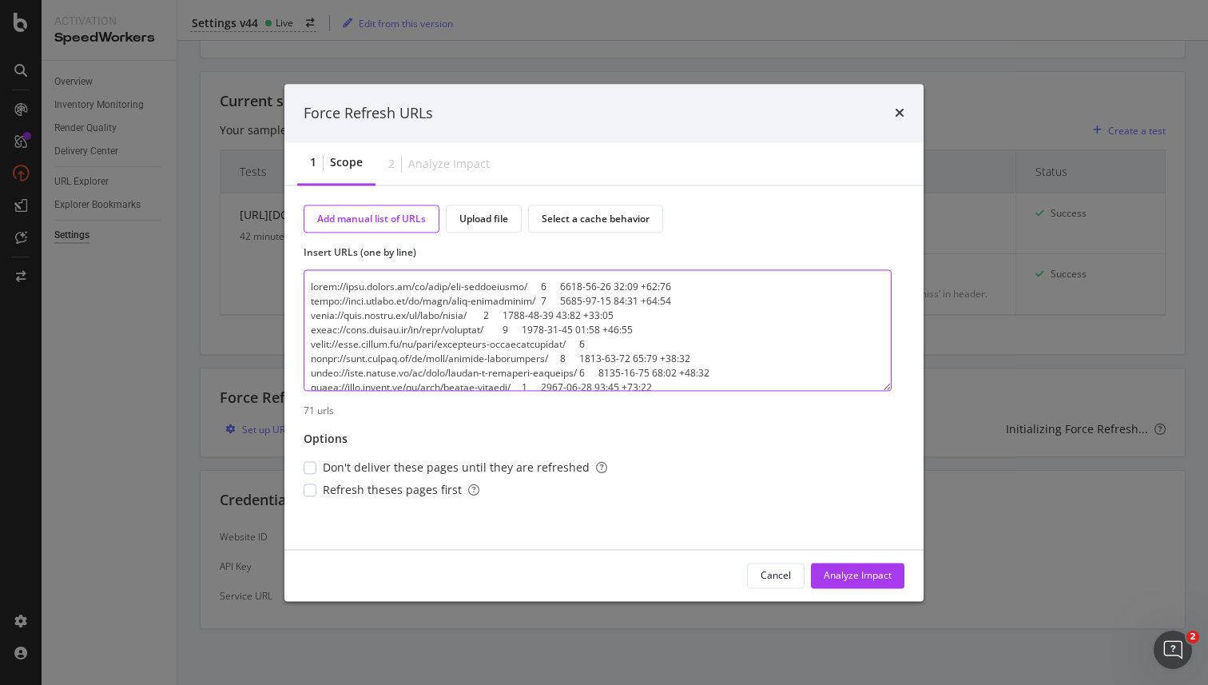
drag, startPoint x: 512, startPoint y: 381, endPoint x: 368, endPoint y: 195, distance: 235.2
click at [368, 195] on div "Add manual list of URLs Upload file Select a cache behavior Insert URLs (one by…" at bounding box center [603, 367] width 639 height 363
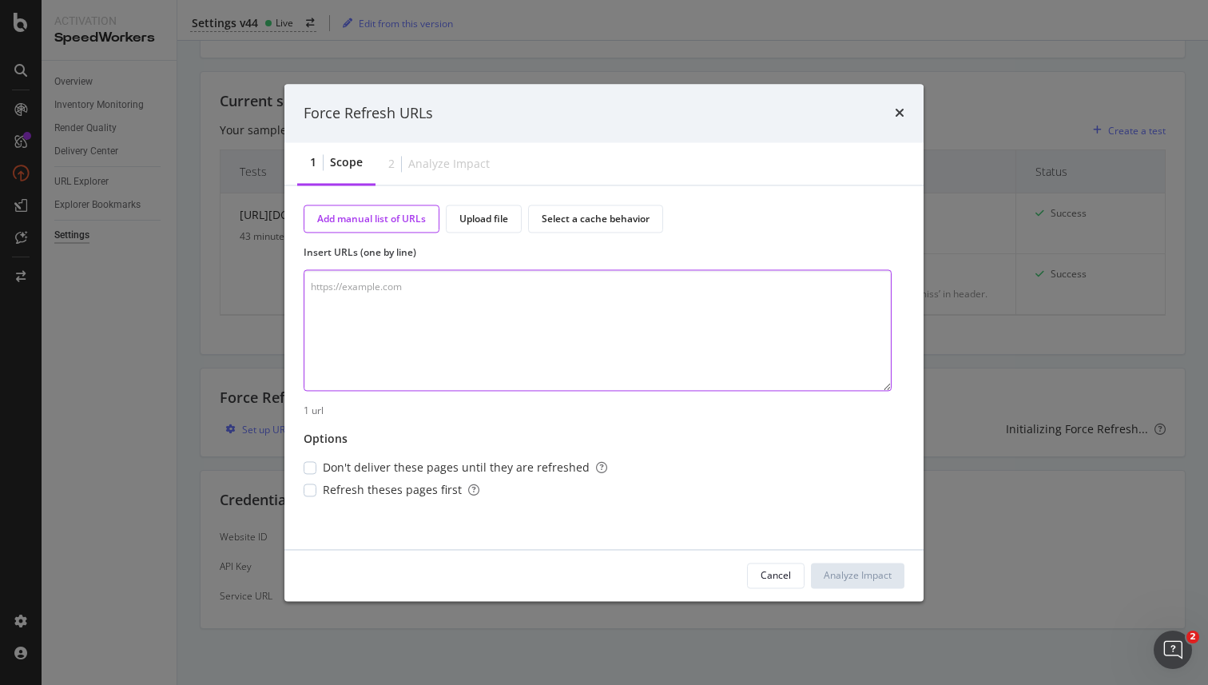
click at [400, 340] on textarea "modal" at bounding box center [598, 330] width 588 height 121
paste textarea "[URL][DOMAIN_NAME] [URL][DOMAIN_NAME] [URL][DOMAIN_NAME] [URL][DOMAIN_NAME] [UR…"
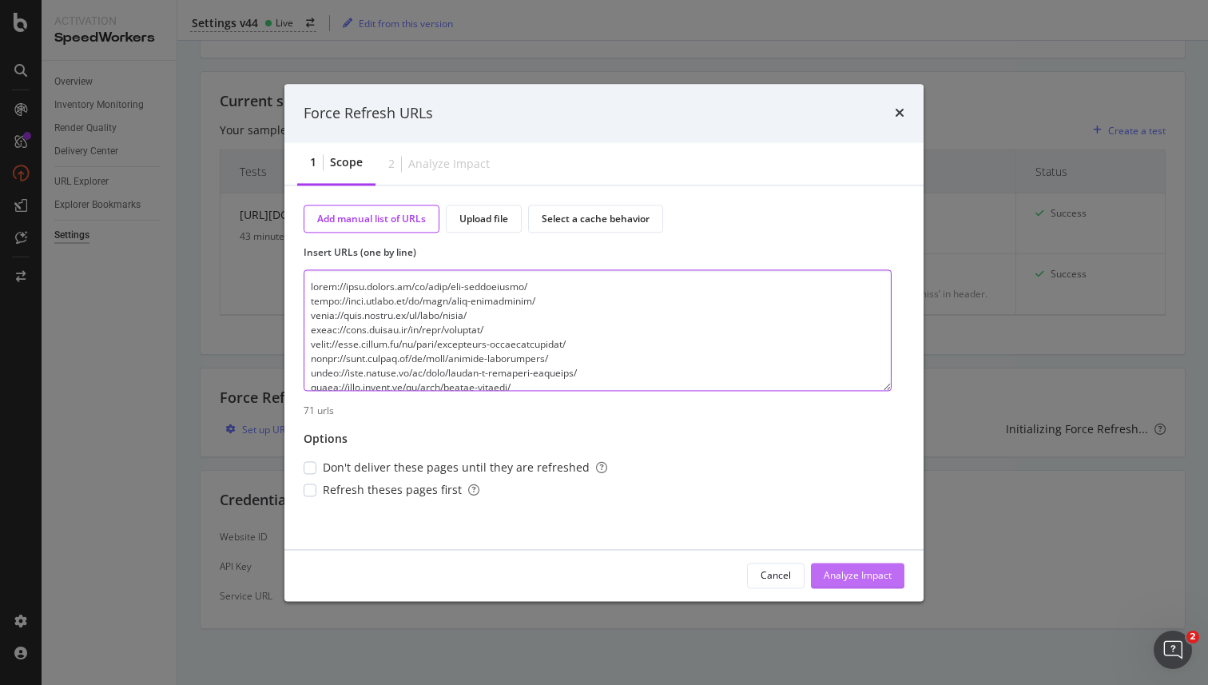
type textarea "[URL][DOMAIN_NAME] [URL][DOMAIN_NAME] [URL][DOMAIN_NAME] [URL][DOMAIN_NAME] [UR…"
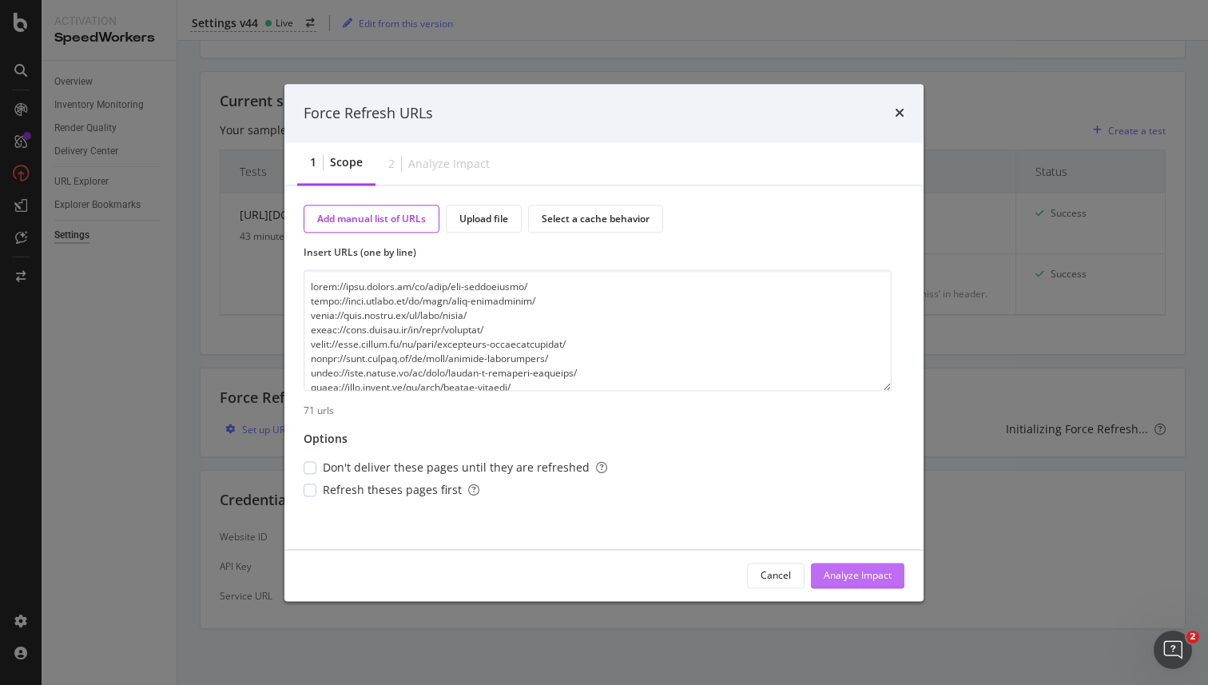
click at [836, 573] on div "Analyze Impact" at bounding box center [858, 575] width 68 height 14
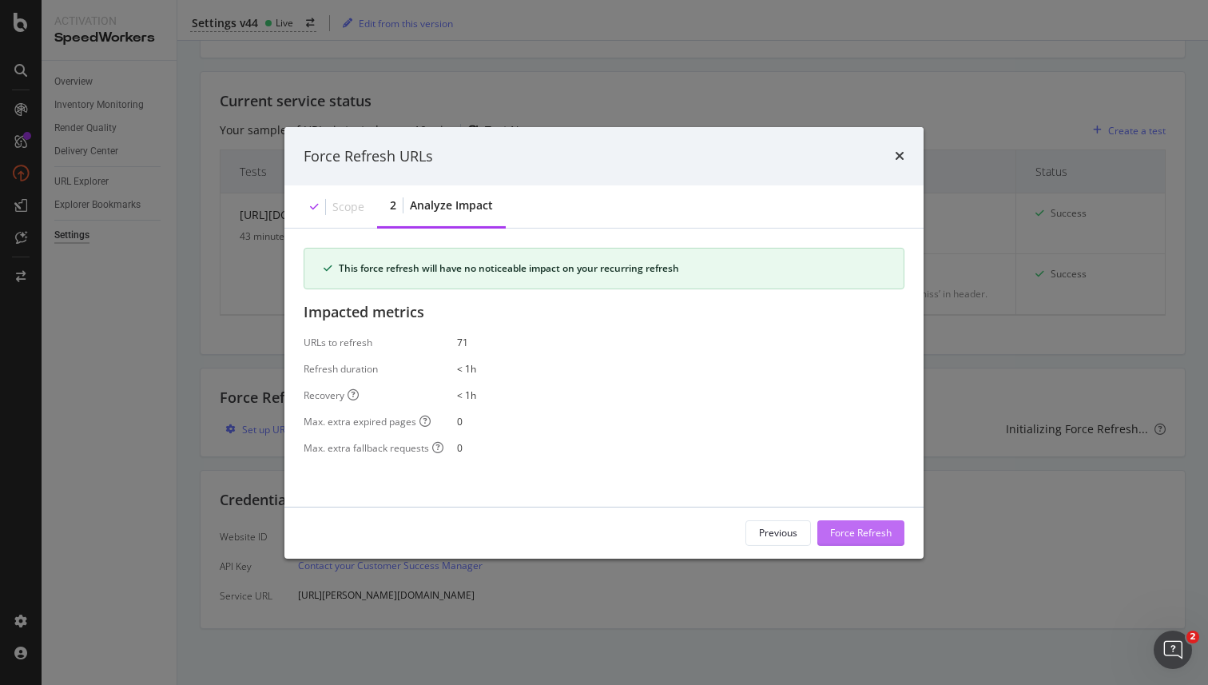
click at [876, 527] on div "Force Refresh" at bounding box center [861, 533] width 62 height 14
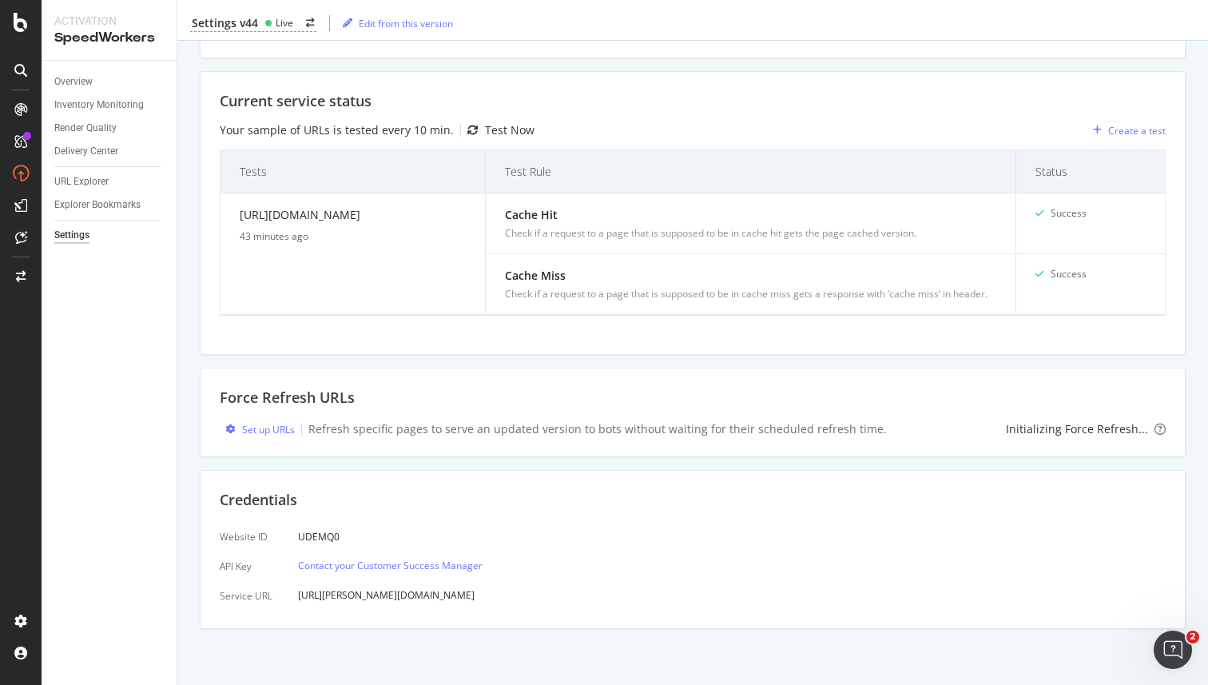
click at [210, 355] on div "Control delivery service Delivery is enabled Cached pages are delivered to sear…" at bounding box center [693, 232] width 986 height 794
